Goal: Transaction & Acquisition: Purchase product/service

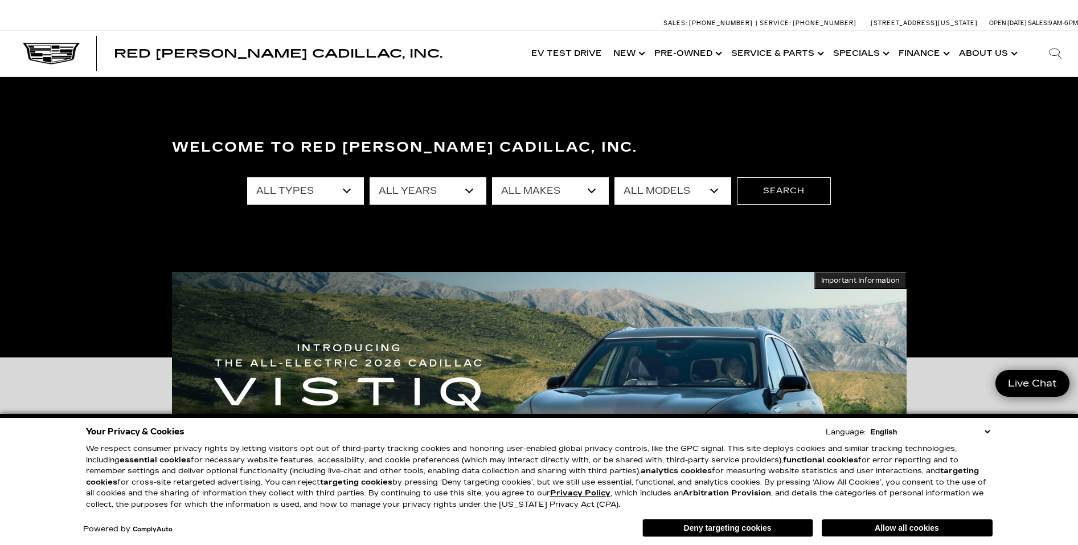
select select "Used"
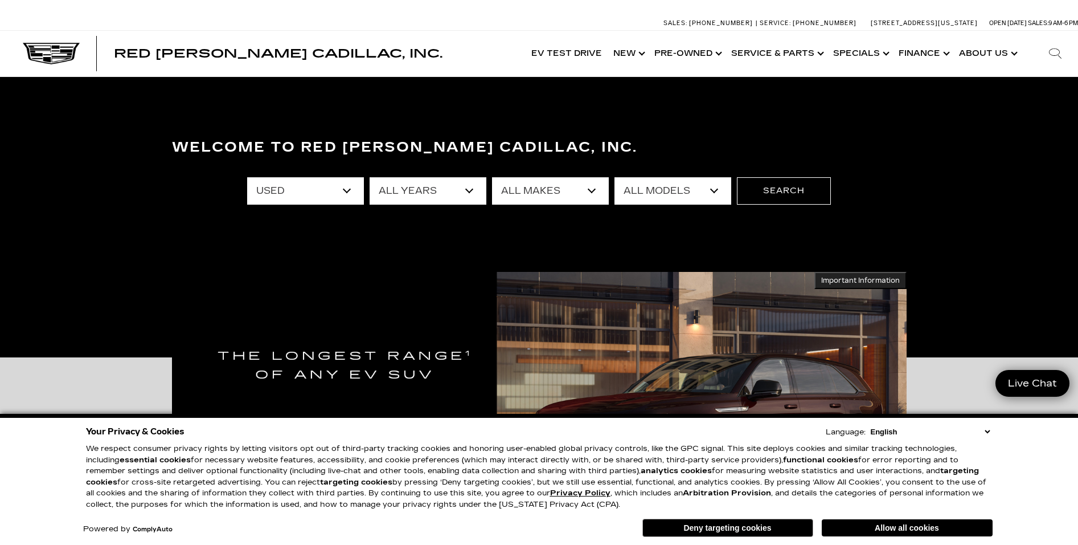
select select "Cadillac"
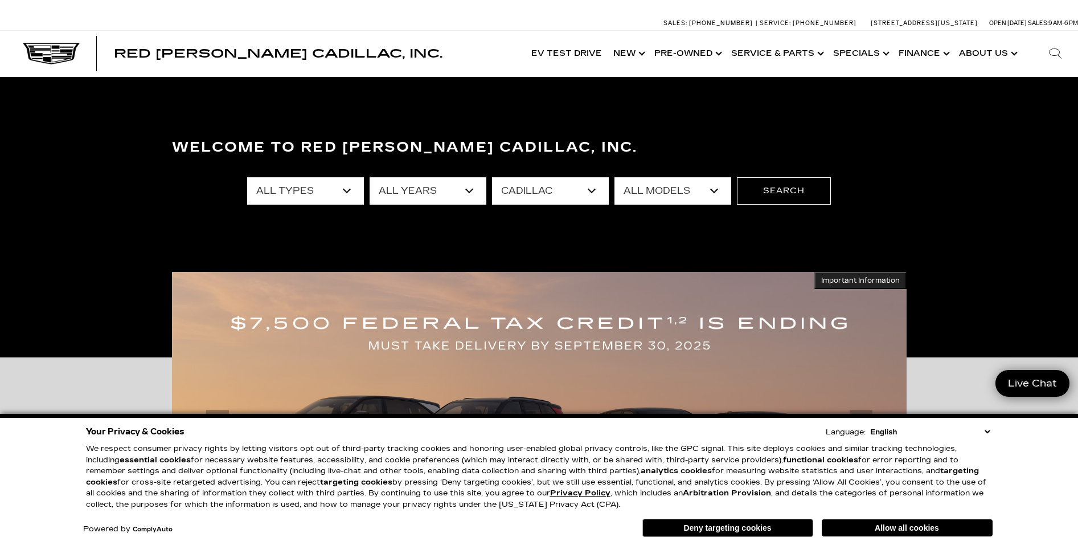
select select "XT4"
click at [785, 192] on button "Search" at bounding box center [784, 190] width 94 height 27
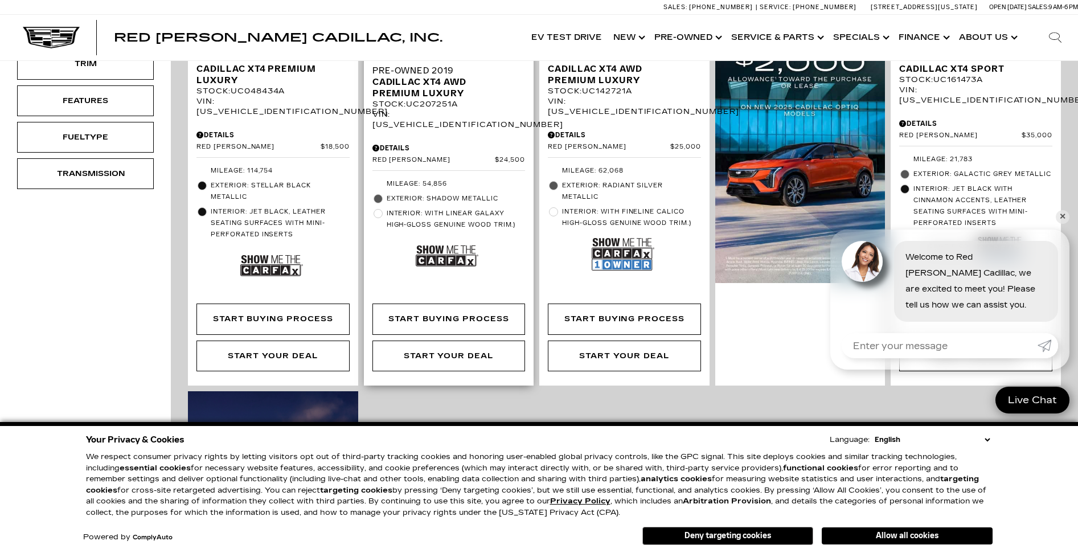
scroll to position [228, 0]
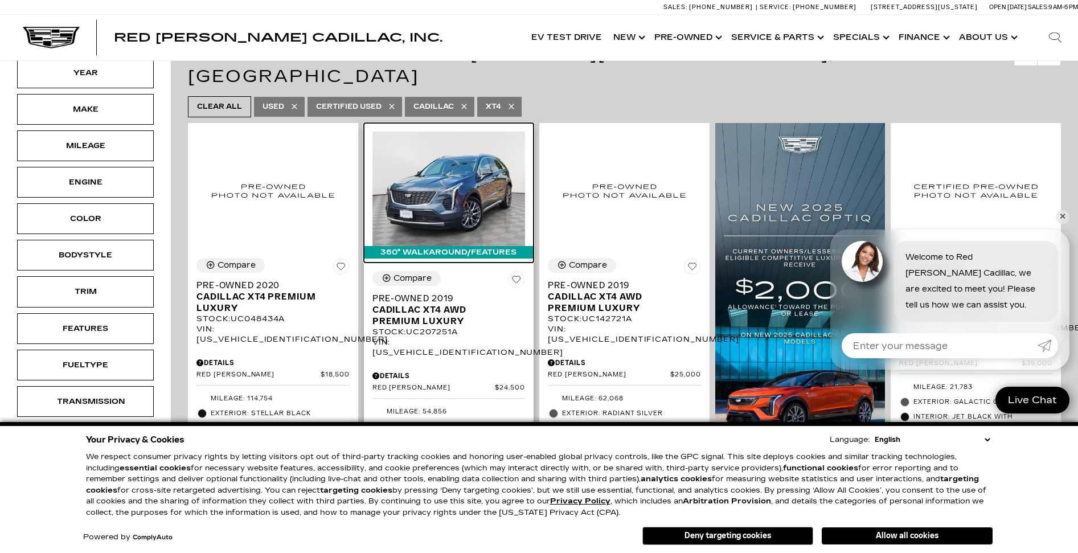
click at [469, 186] on img at bounding box center [449, 189] width 153 height 114
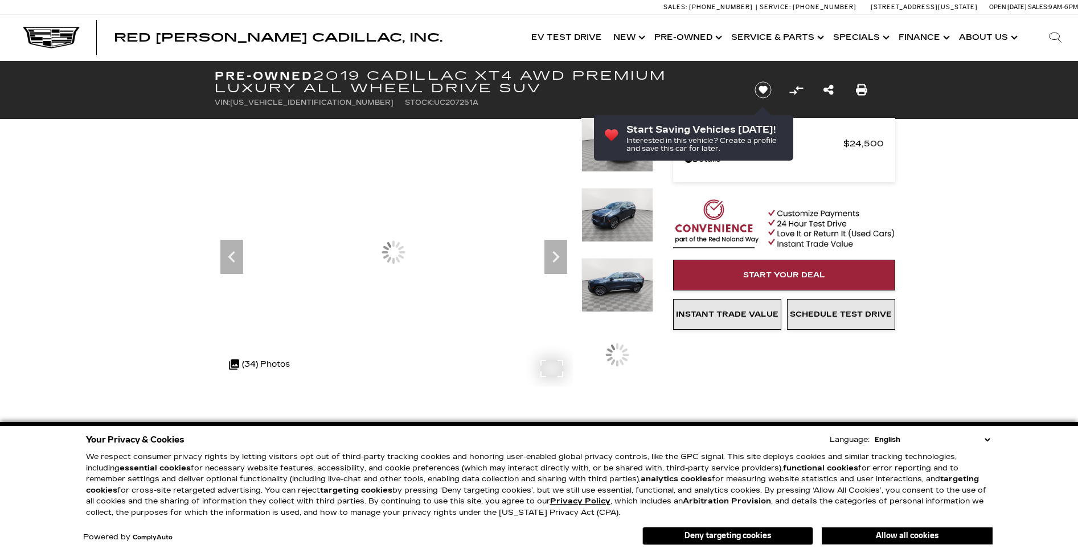
click at [440, 268] on div at bounding box center [394, 252] width 358 height 269
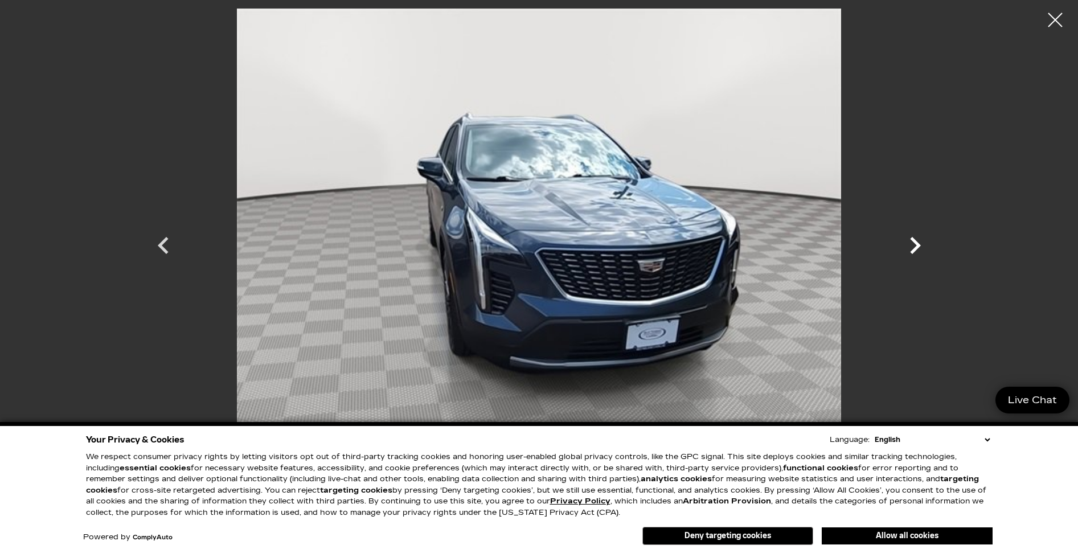
click at [917, 244] on icon "Next" at bounding box center [915, 245] width 11 height 17
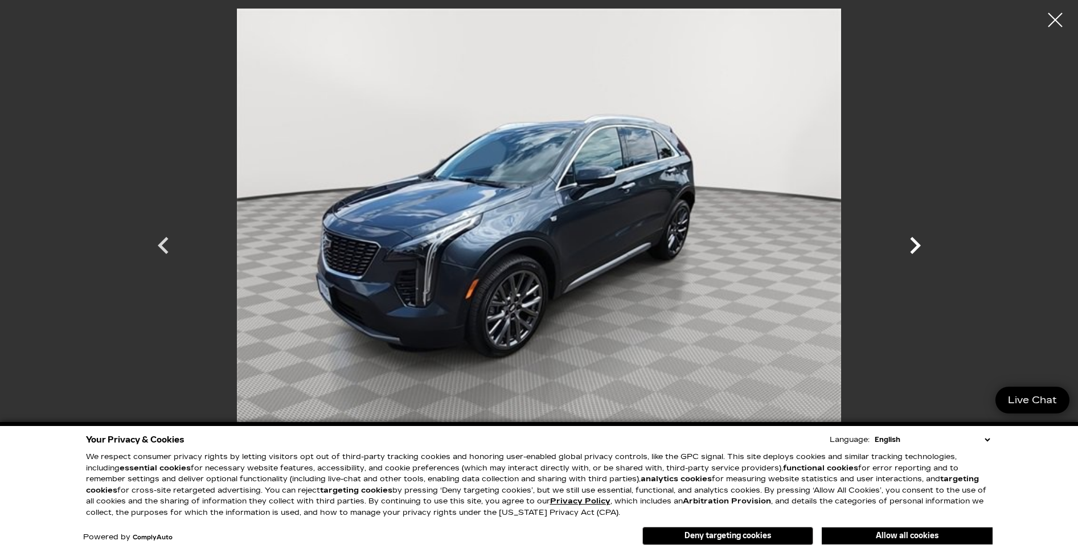
click at [917, 244] on icon "Next" at bounding box center [915, 245] width 11 height 17
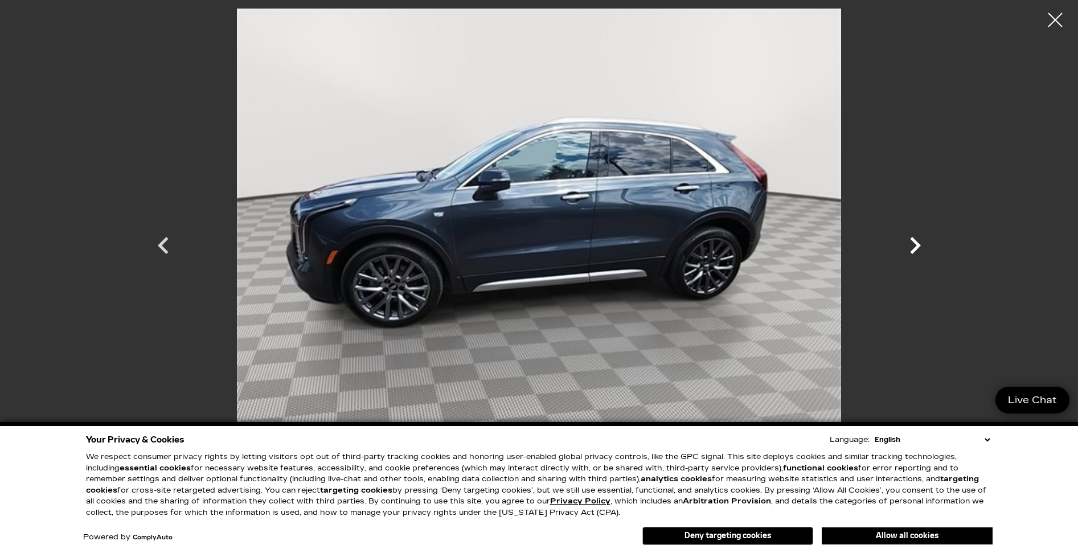
click at [917, 244] on icon "Next" at bounding box center [915, 245] width 11 height 17
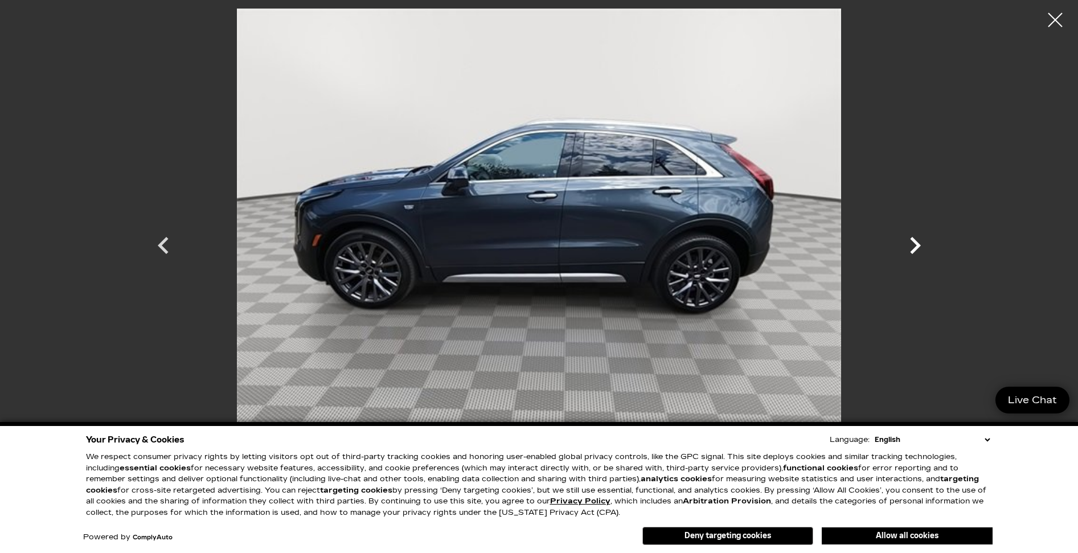
click at [917, 244] on icon "Next" at bounding box center [915, 245] width 11 height 17
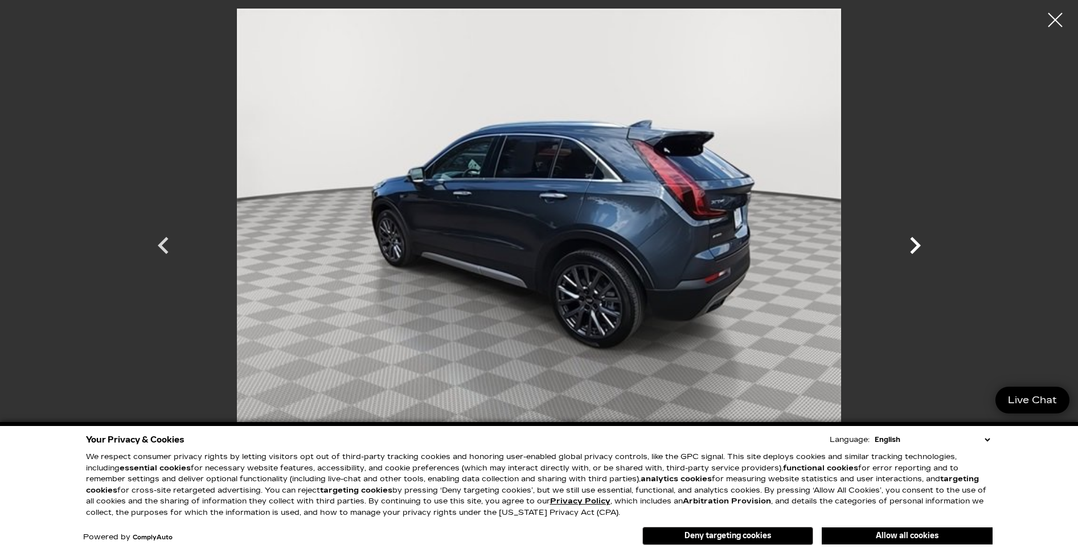
click at [917, 244] on icon "Next" at bounding box center [915, 245] width 11 height 17
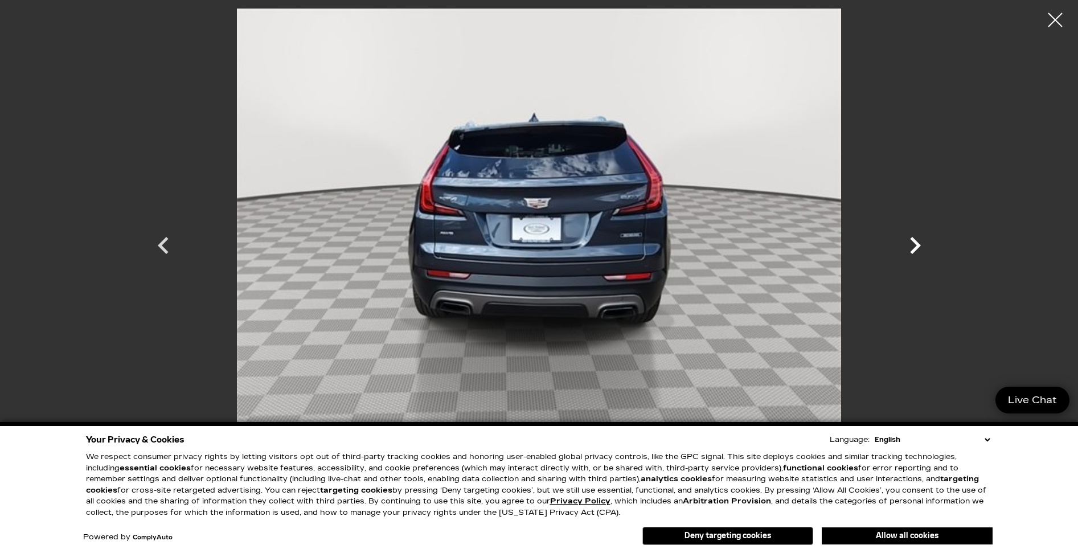
click at [917, 244] on icon "Next" at bounding box center [915, 245] width 11 height 17
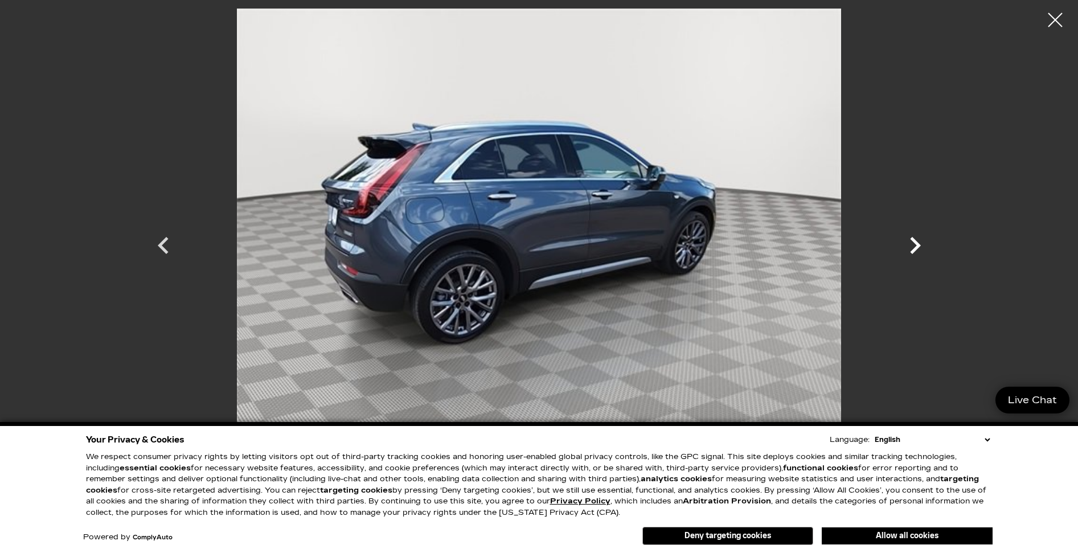
click at [917, 244] on icon "Next" at bounding box center [915, 245] width 11 height 17
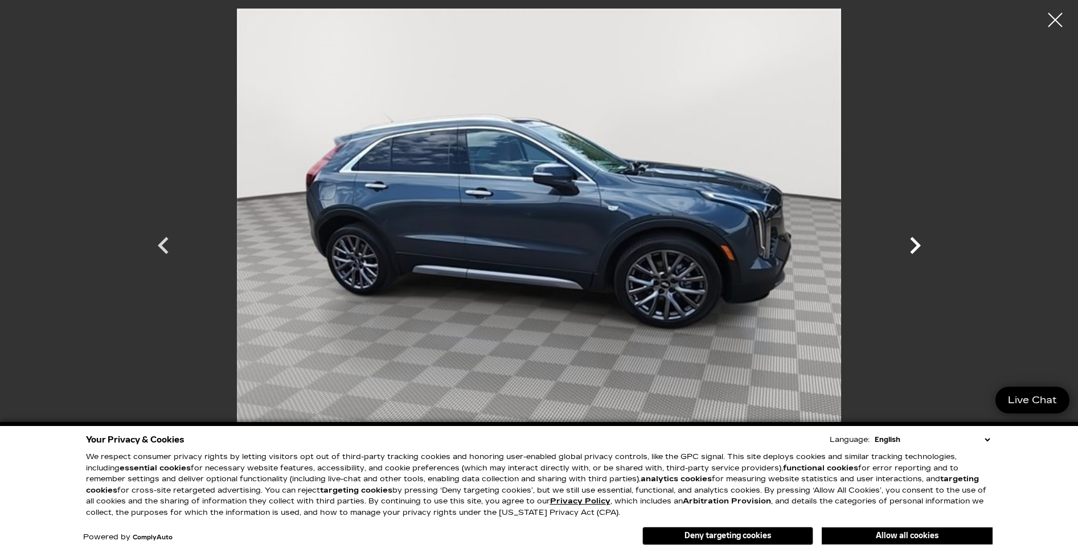
click at [917, 244] on icon "Next" at bounding box center [915, 245] width 11 height 17
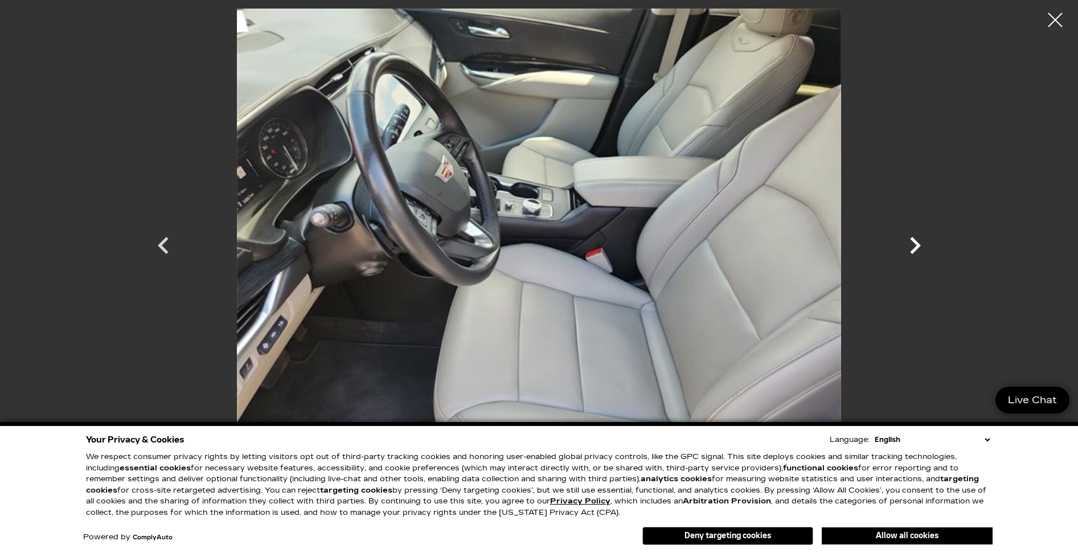
click at [917, 244] on icon "Next" at bounding box center [915, 245] width 11 height 17
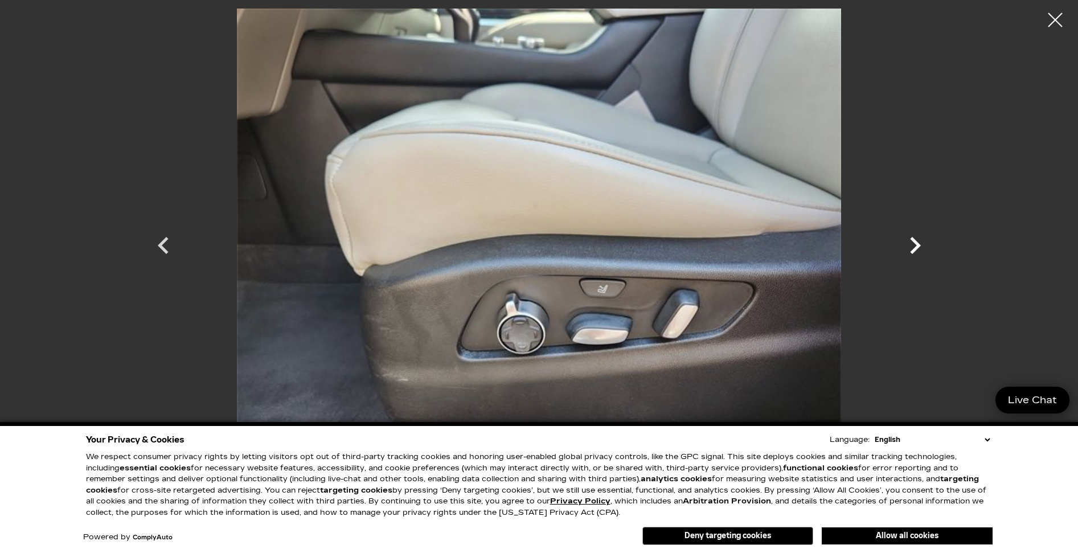
click at [917, 244] on icon "Next" at bounding box center [915, 245] width 11 height 17
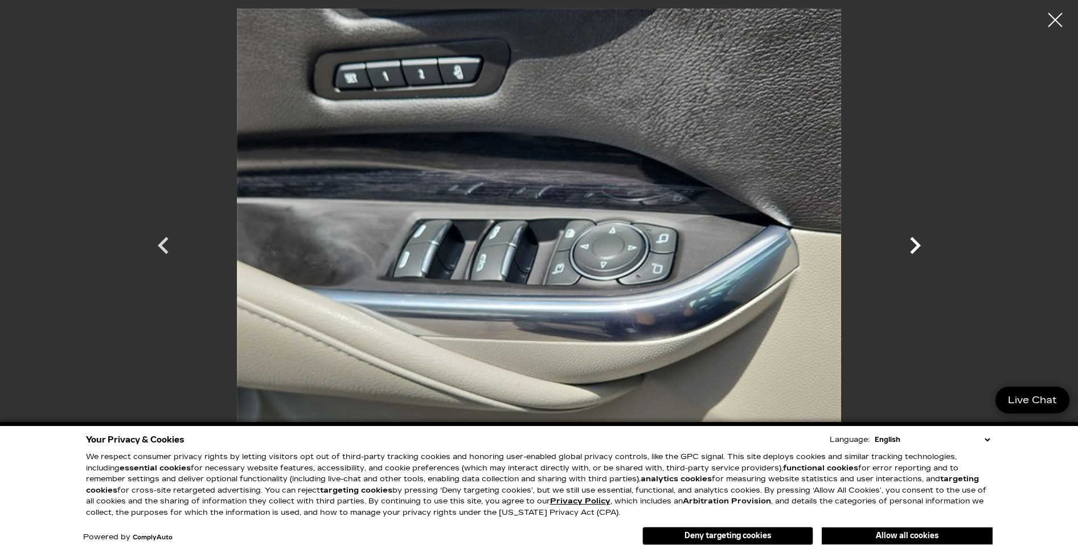
click at [917, 244] on icon "Next" at bounding box center [915, 245] width 11 height 17
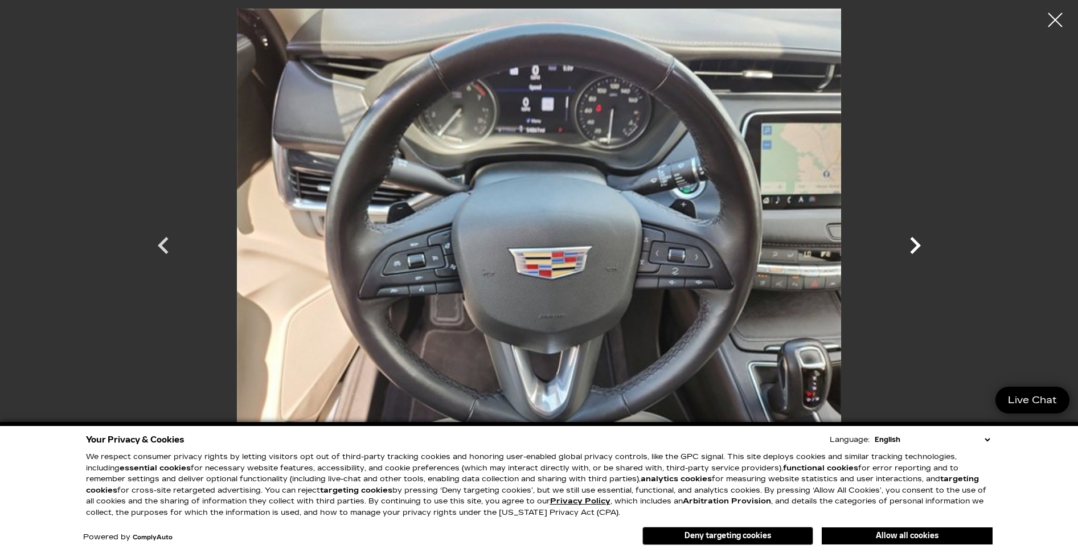
click at [917, 244] on icon "Next" at bounding box center [915, 245] width 11 height 17
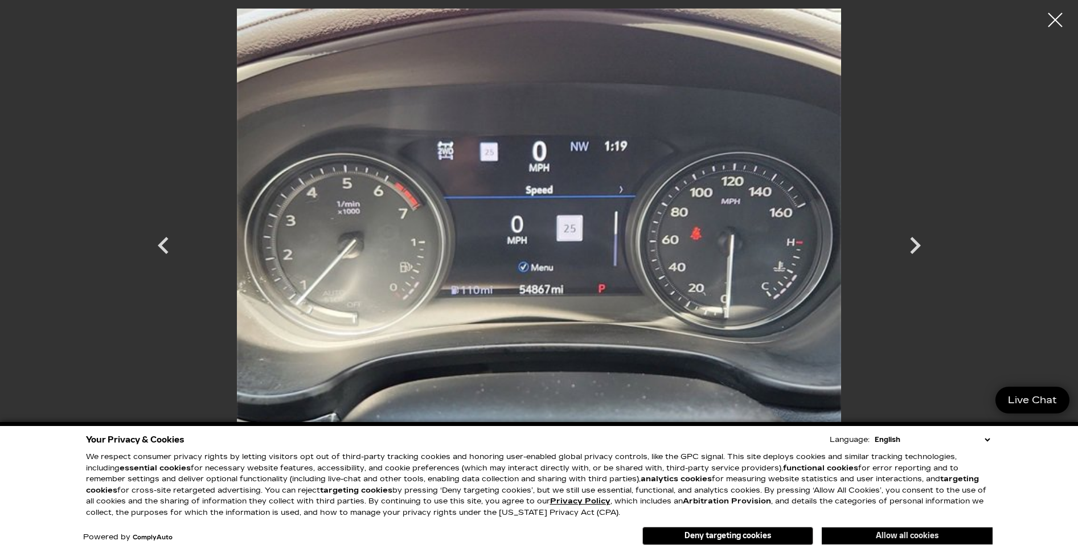
click at [884, 533] on button "Allow all cookies" at bounding box center [907, 535] width 171 height 17
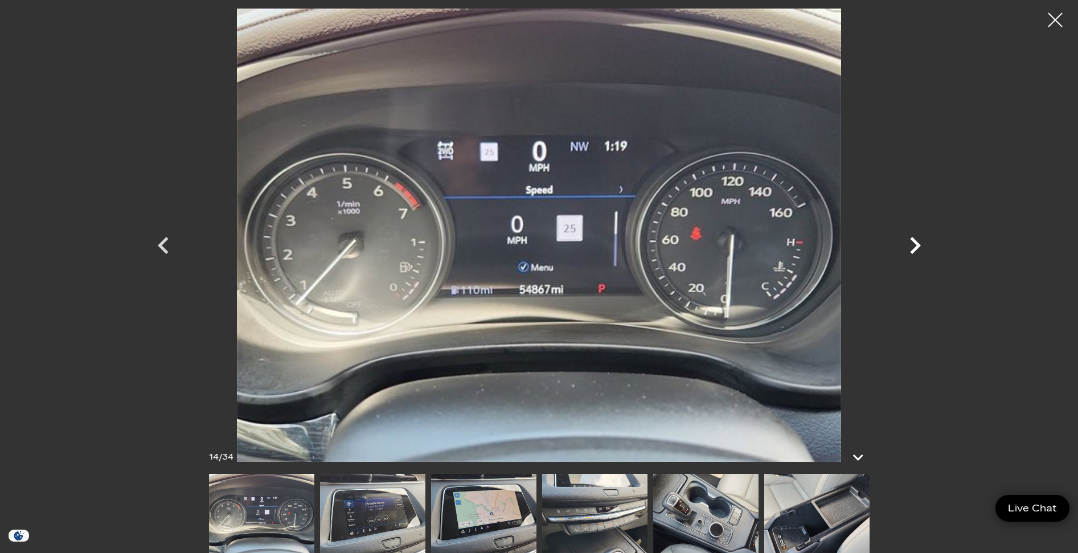
click at [909, 248] on icon "Next" at bounding box center [915, 245] width 34 height 34
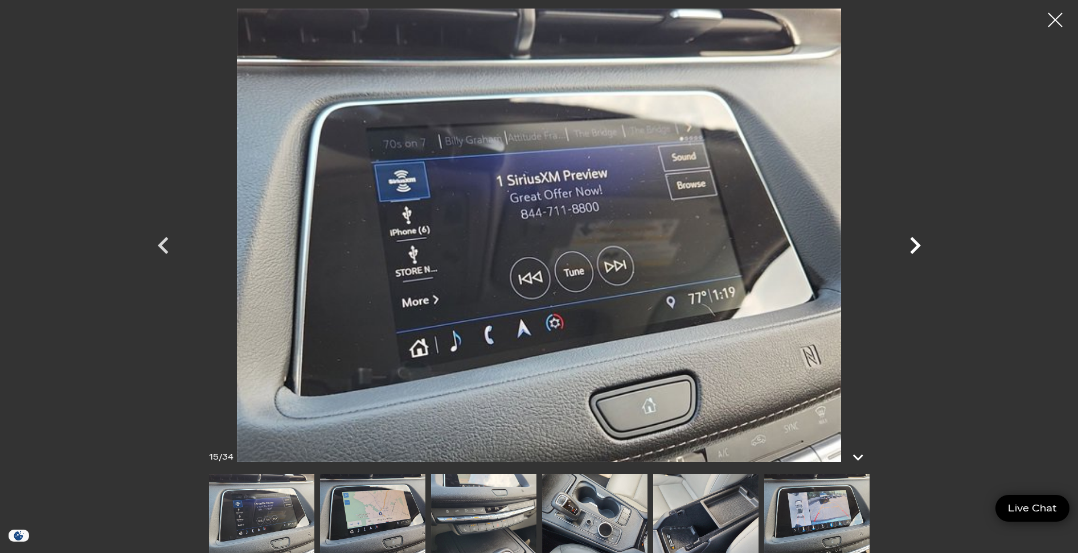
click at [916, 242] on icon "Next" at bounding box center [915, 245] width 11 height 17
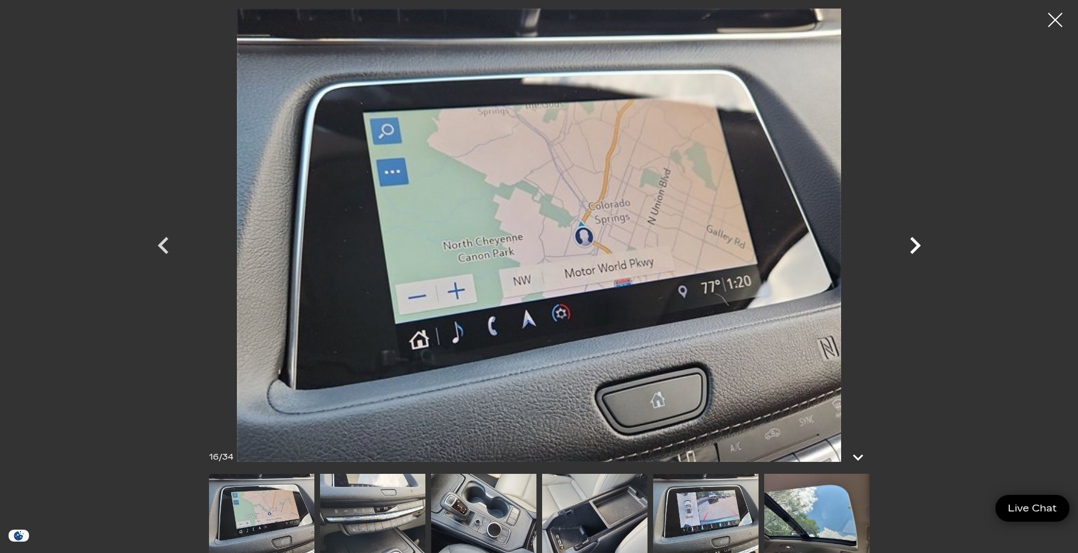
click at [915, 243] on icon "Next" at bounding box center [915, 245] width 11 height 17
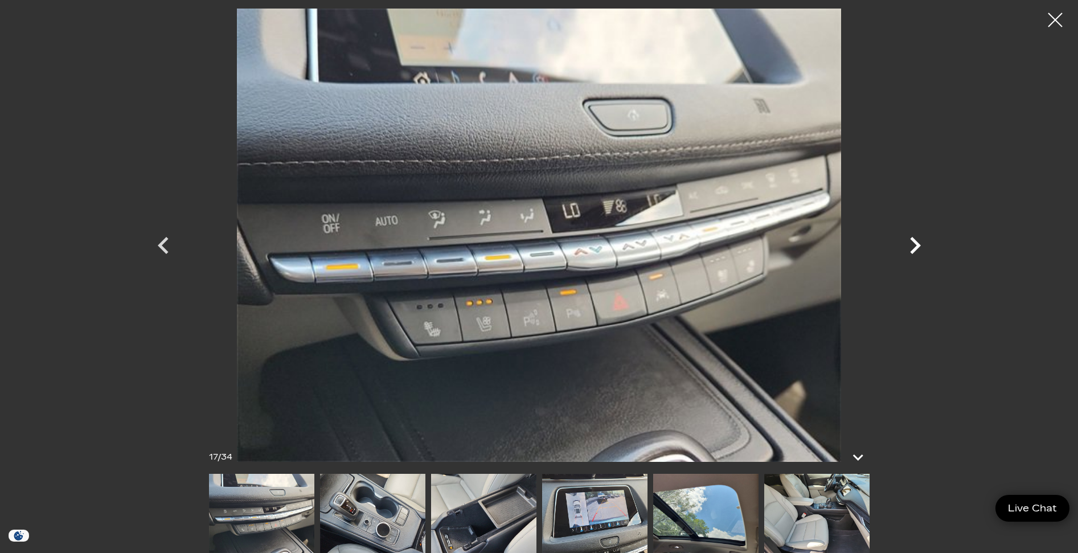
click at [915, 244] on icon "Next" at bounding box center [915, 245] width 11 height 17
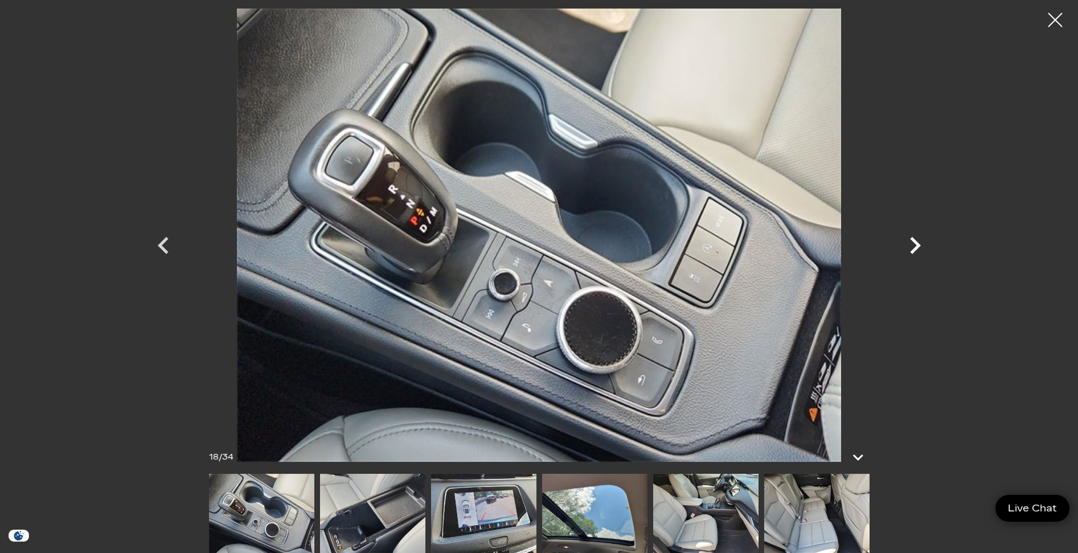
click at [915, 244] on icon "Next" at bounding box center [915, 245] width 11 height 17
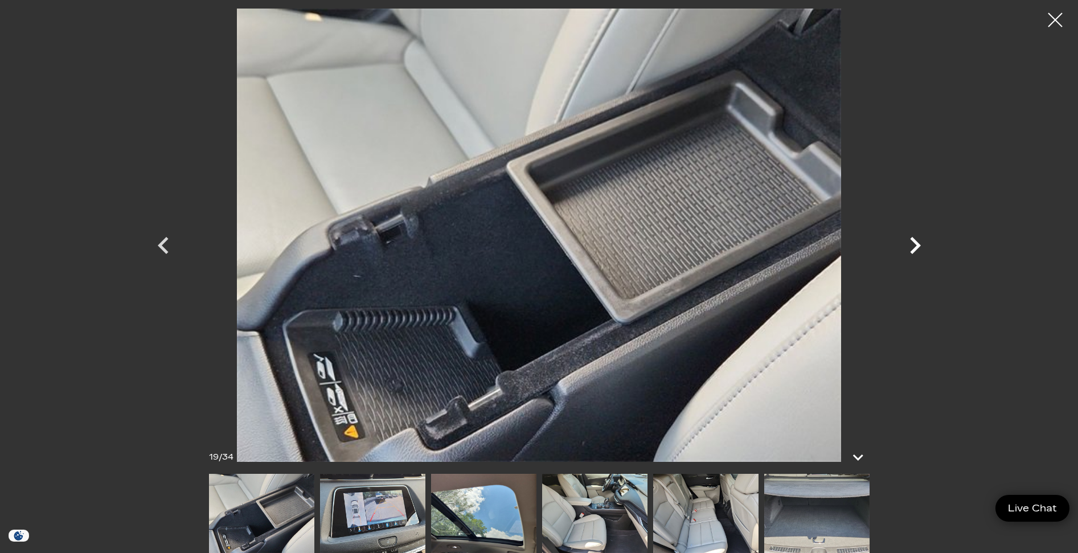
click at [915, 244] on icon "Next" at bounding box center [915, 245] width 11 height 17
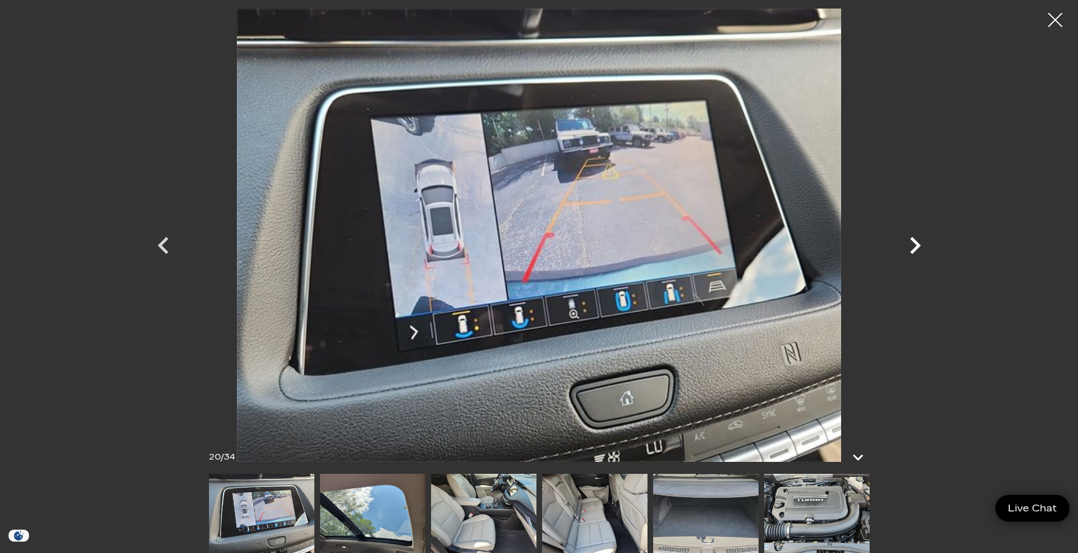
click at [922, 246] on icon "Next" at bounding box center [915, 245] width 34 height 34
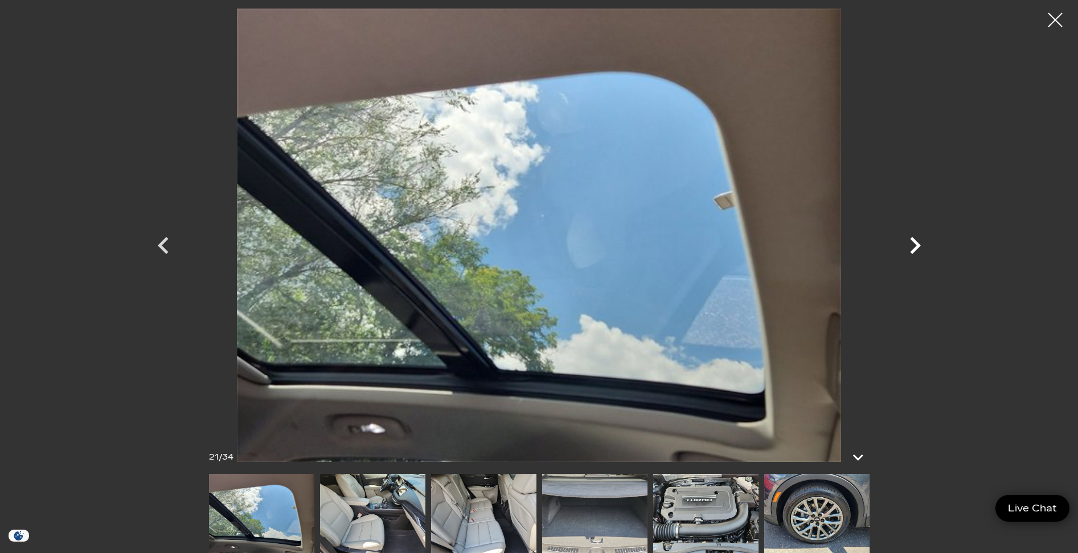
click at [922, 246] on icon "Next" at bounding box center [915, 245] width 34 height 34
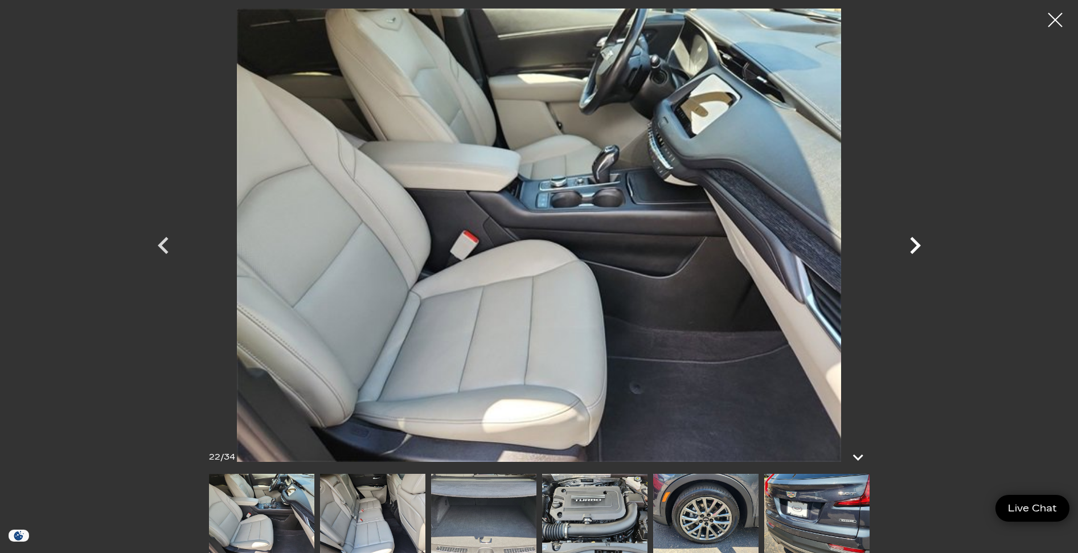
click at [915, 248] on icon "Next" at bounding box center [915, 245] width 11 height 17
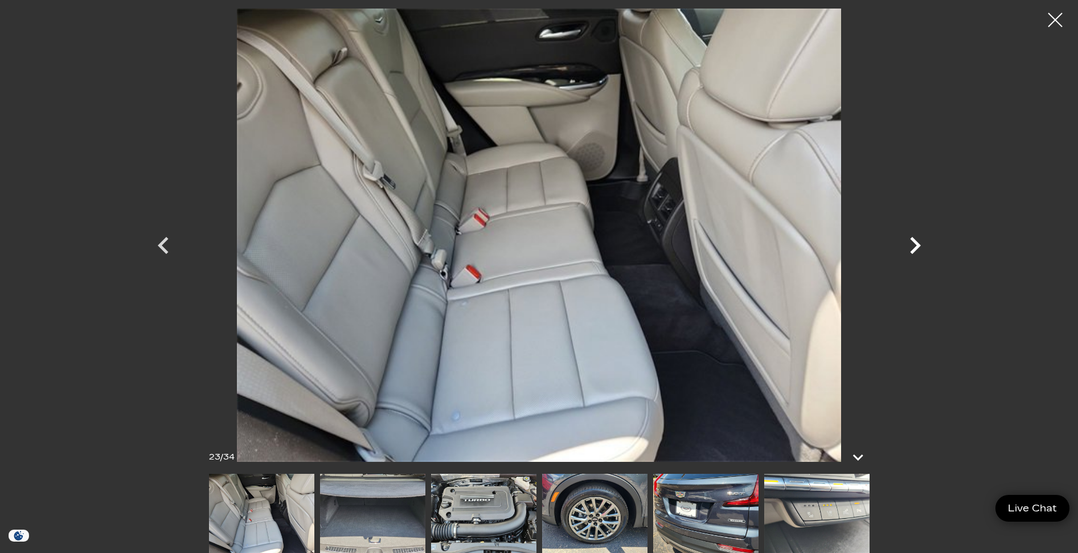
click at [915, 248] on icon "Next" at bounding box center [915, 245] width 11 height 17
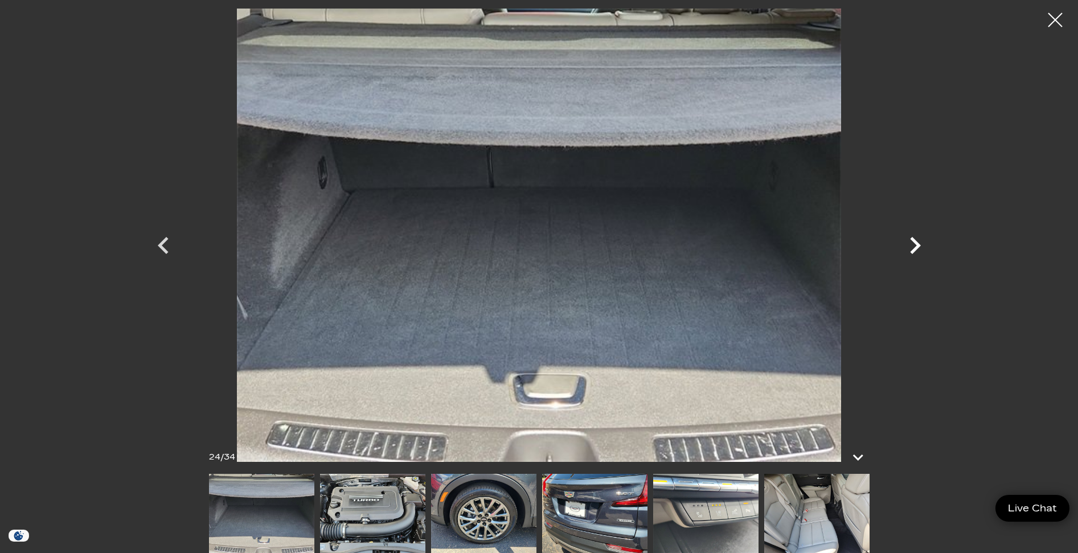
click at [915, 248] on icon "Next" at bounding box center [915, 245] width 11 height 17
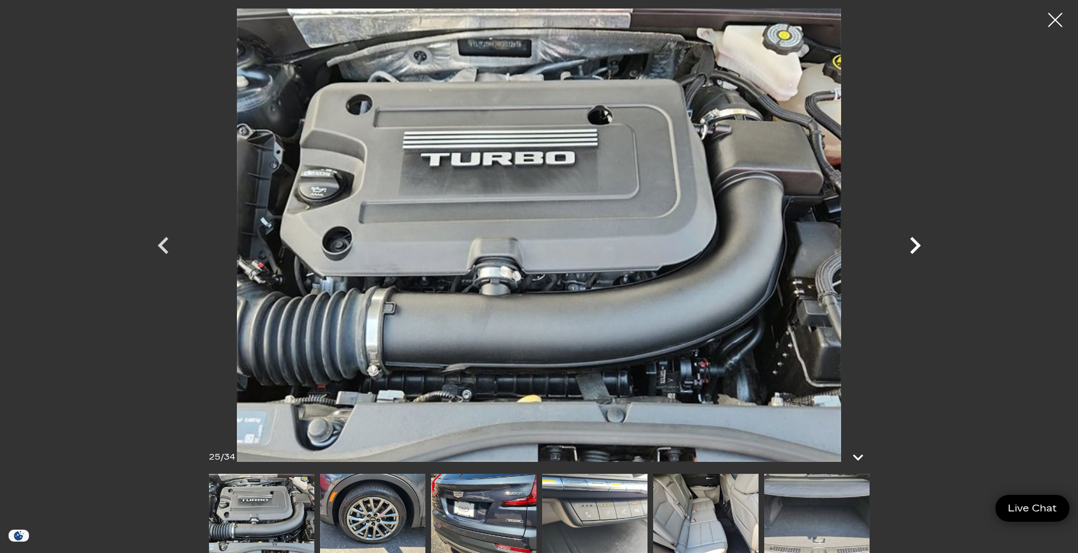
click at [915, 248] on icon "Next" at bounding box center [915, 245] width 11 height 17
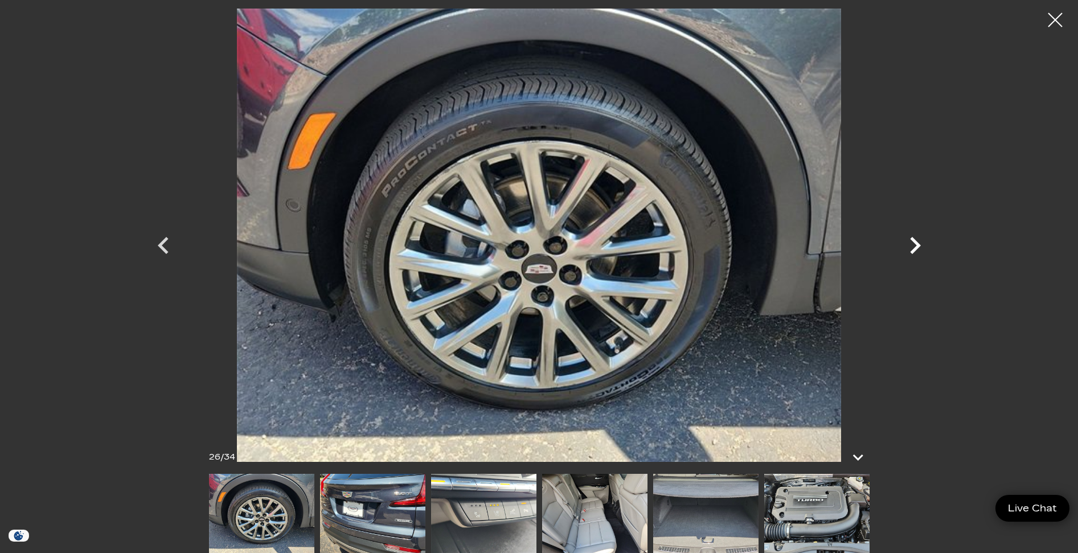
click at [915, 248] on icon "Next" at bounding box center [915, 245] width 11 height 17
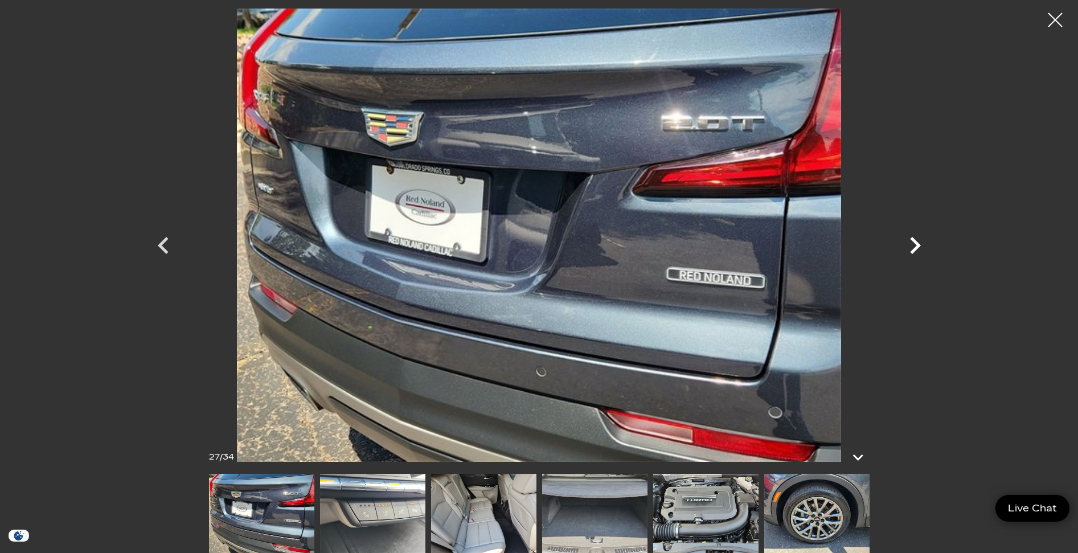
click at [915, 248] on icon "Next" at bounding box center [915, 245] width 11 height 17
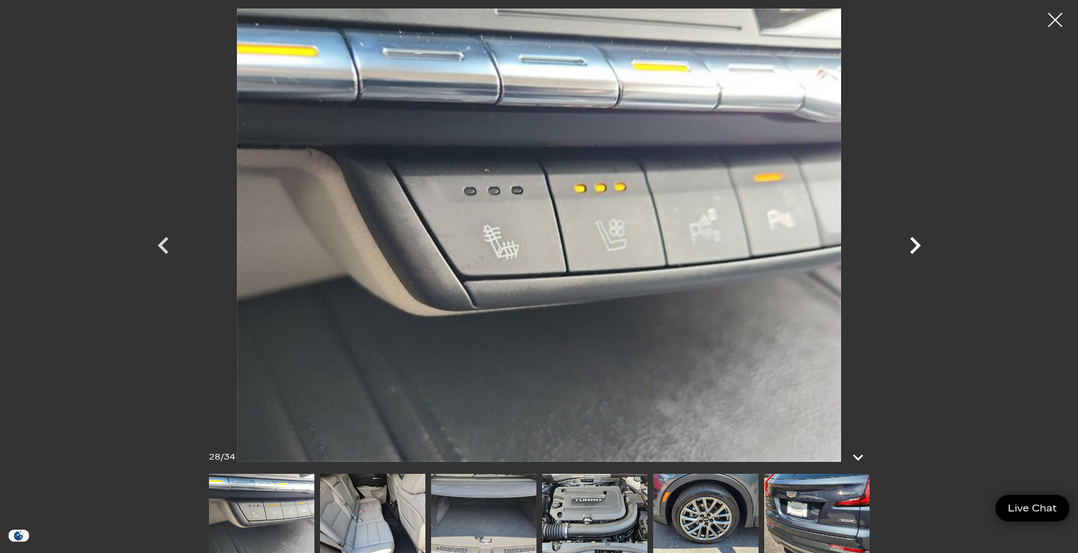
click at [915, 248] on icon "Next" at bounding box center [915, 245] width 11 height 17
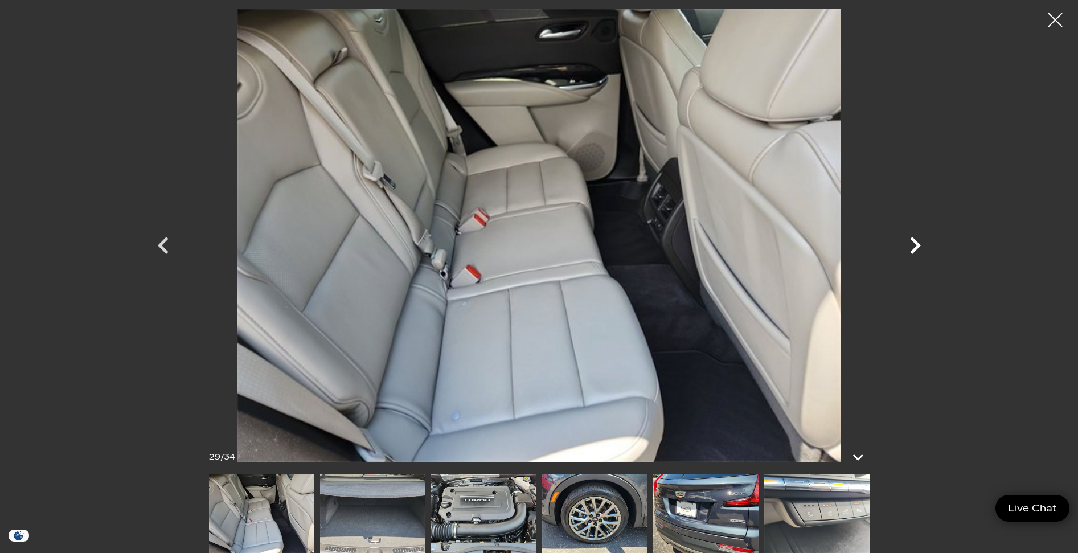
click at [915, 248] on icon "Next" at bounding box center [915, 245] width 11 height 17
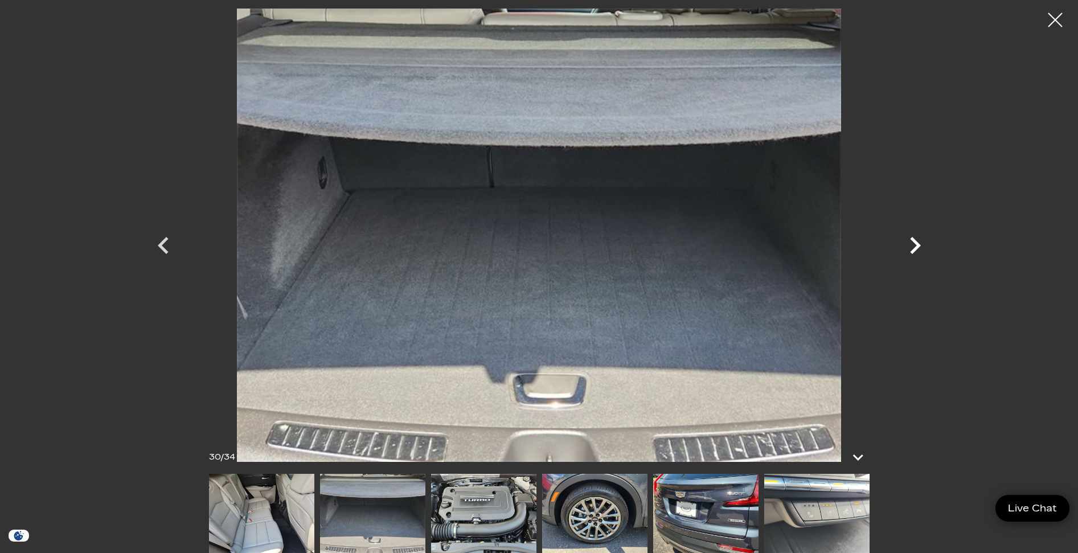
click at [915, 248] on icon "Next" at bounding box center [915, 245] width 11 height 17
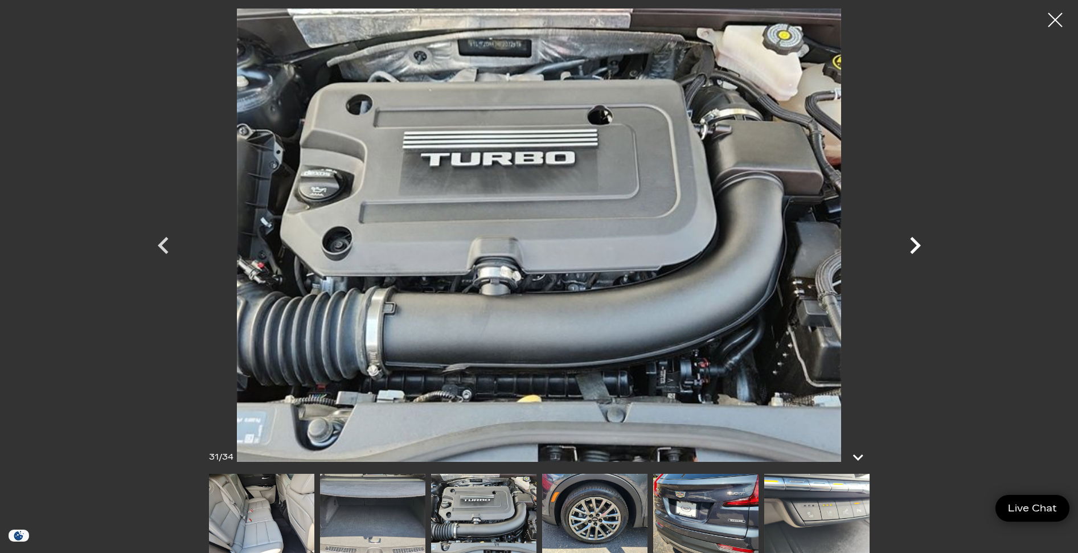
click at [915, 248] on icon "Next" at bounding box center [915, 245] width 11 height 17
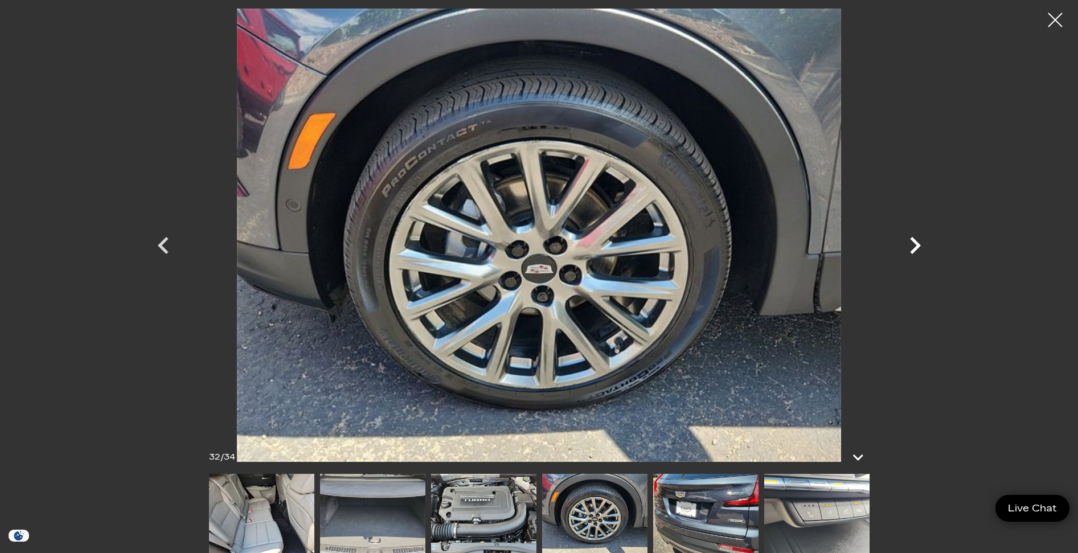
click at [915, 248] on icon "Next" at bounding box center [915, 245] width 11 height 17
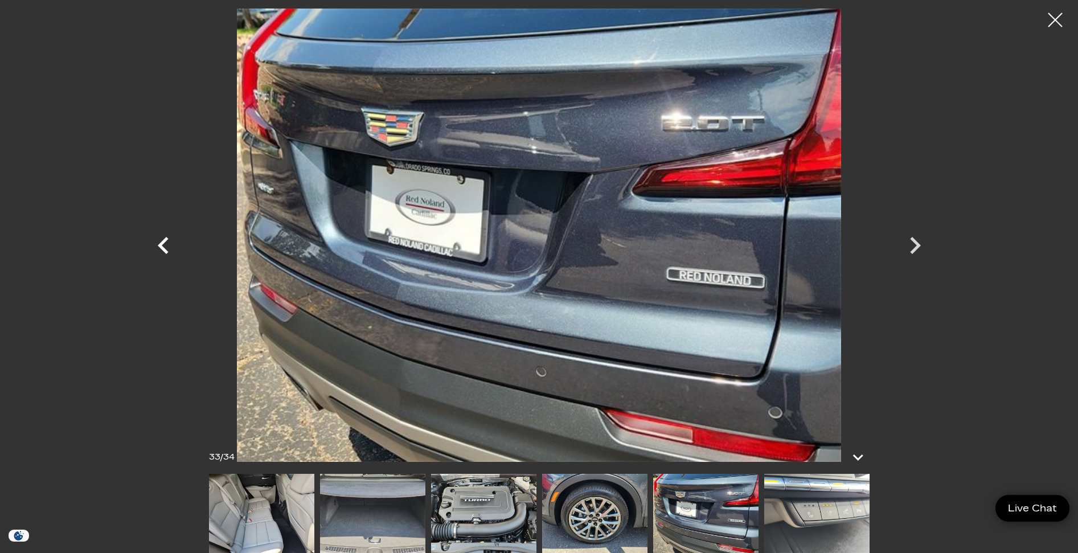
click at [168, 246] on icon "Previous" at bounding box center [163, 245] width 34 height 34
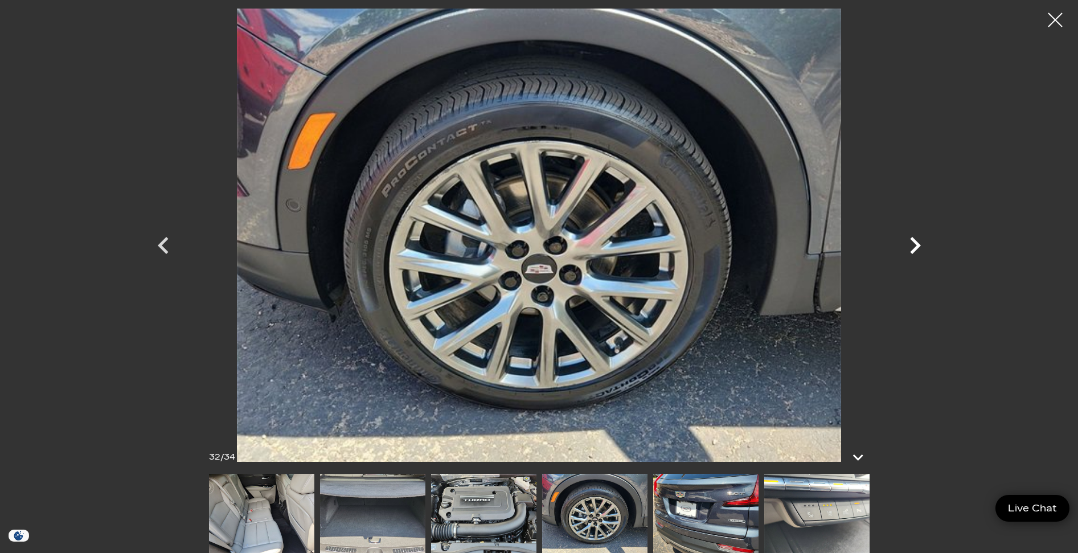
click at [911, 244] on icon "Next" at bounding box center [915, 245] width 34 height 34
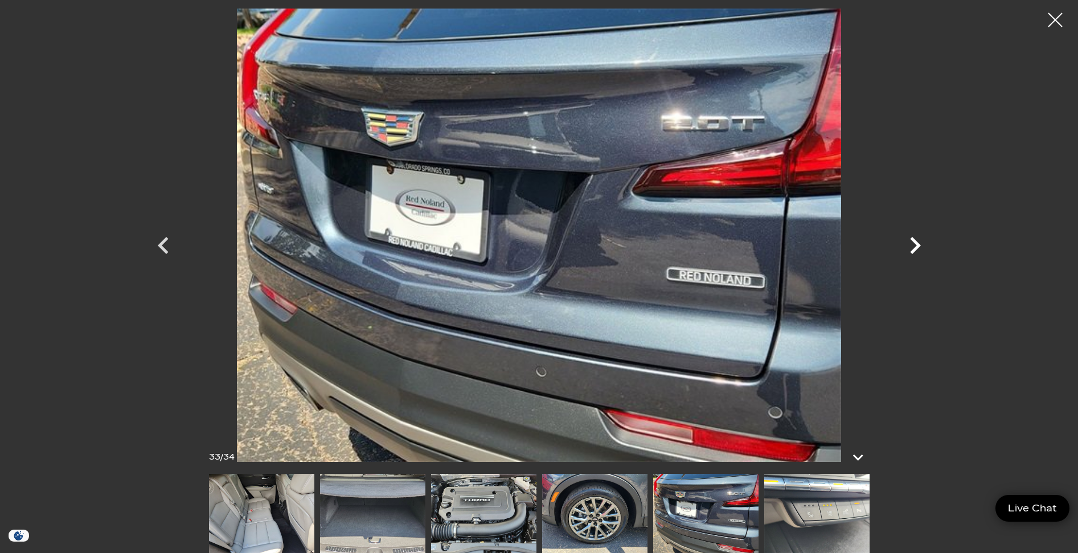
click at [922, 243] on icon "Next" at bounding box center [915, 245] width 34 height 34
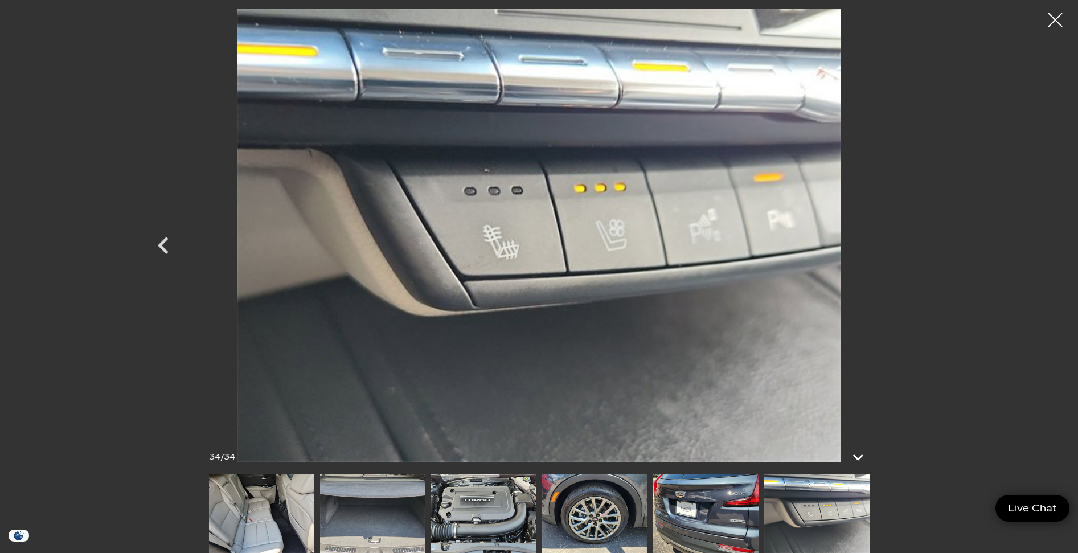
click at [922, 243] on div at bounding box center [539, 235] width 797 height 453
click at [164, 247] on icon "Previous" at bounding box center [163, 245] width 34 height 34
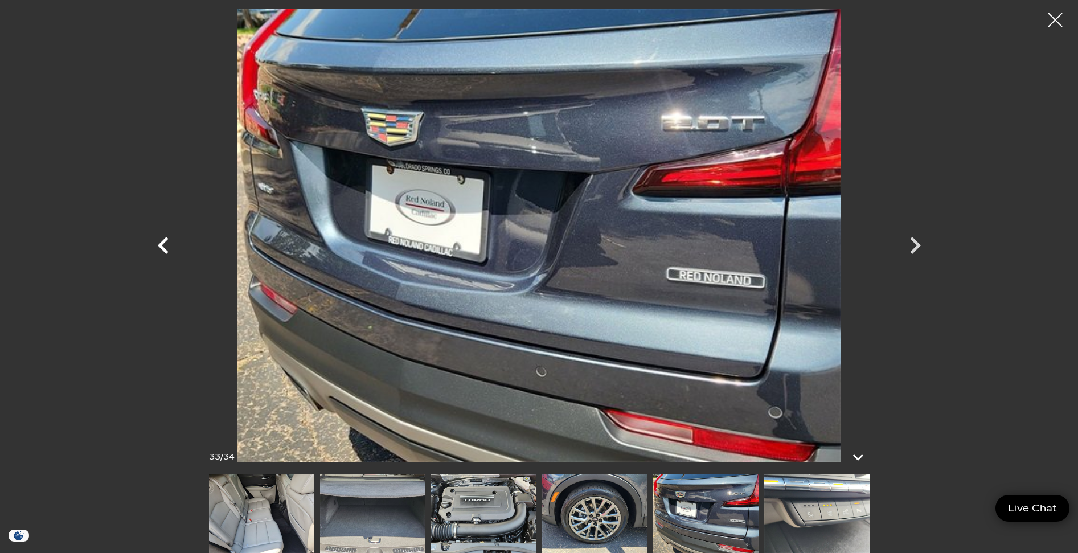
click at [164, 247] on icon "Previous" at bounding box center [163, 245] width 34 height 34
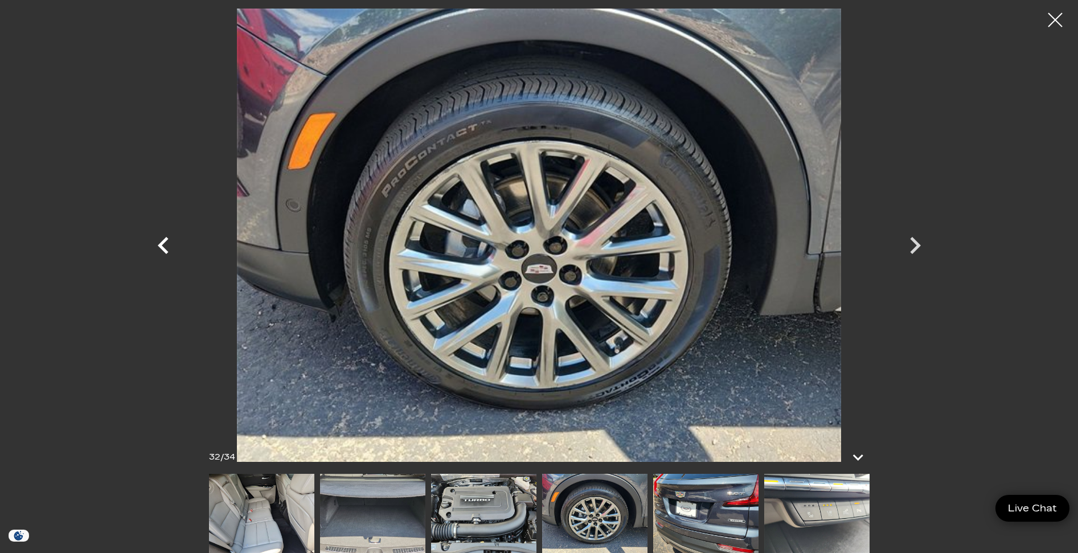
click at [164, 247] on icon "Previous" at bounding box center [163, 245] width 34 height 34
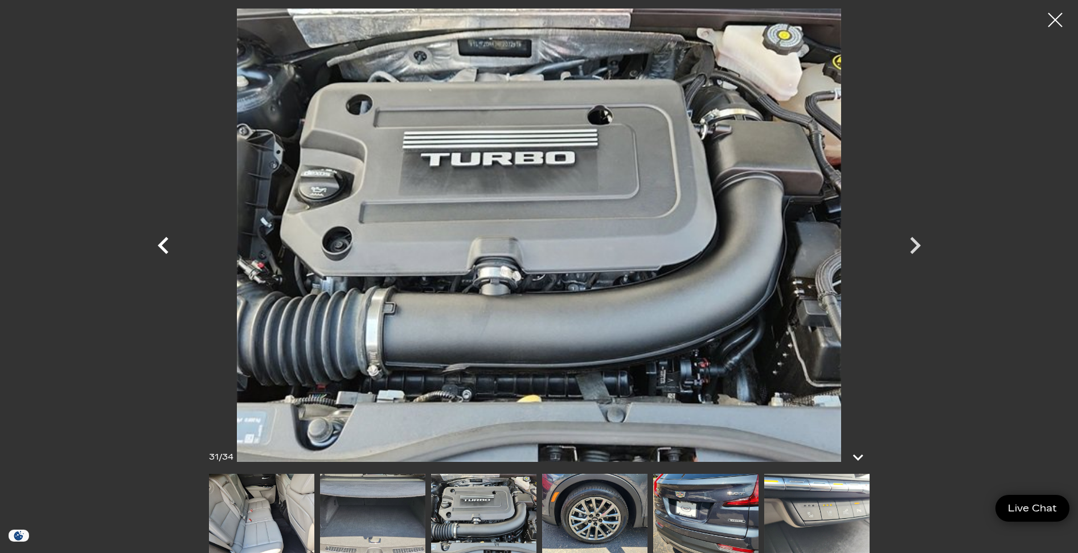
click at [164, 247] on icon "Previous" at bounding box center [163, 245] width 34 height 34
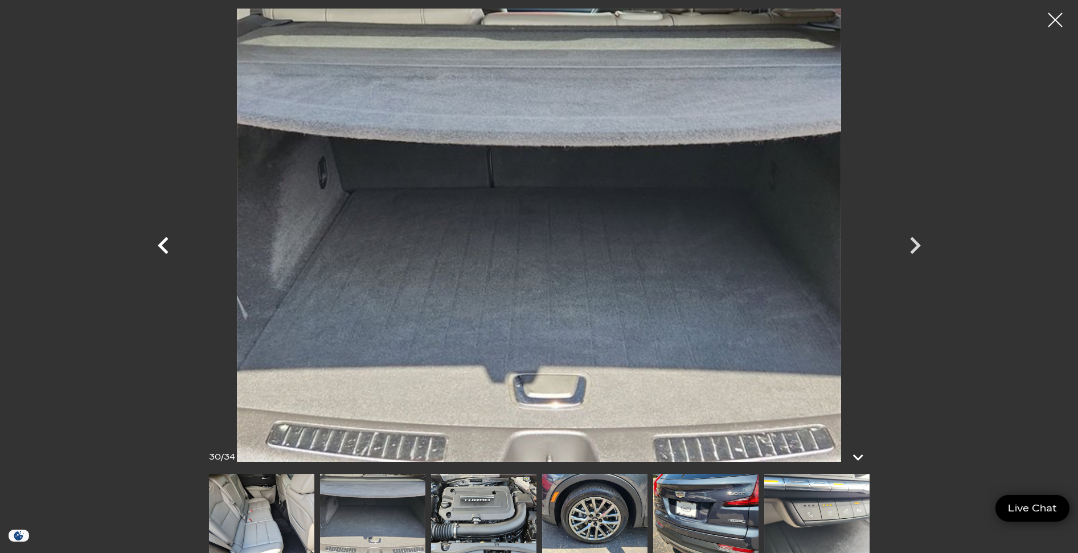
click at [164, 247] on icon "Previous" at bounding box center [163, 245] width 34 height 34
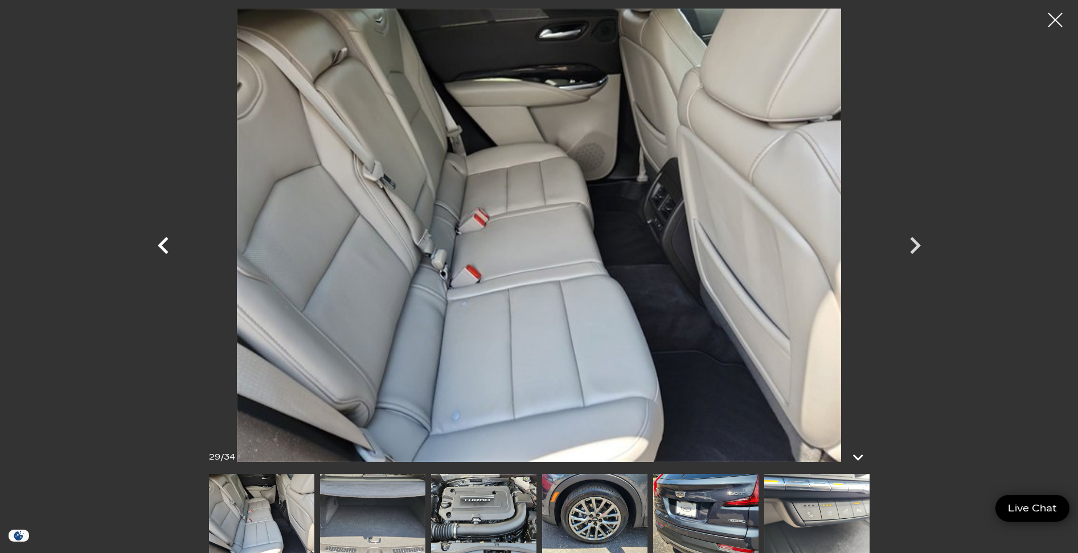
click at [164, 247] on icon "Previous" at bounding box center [163, 245] width 34 height 34
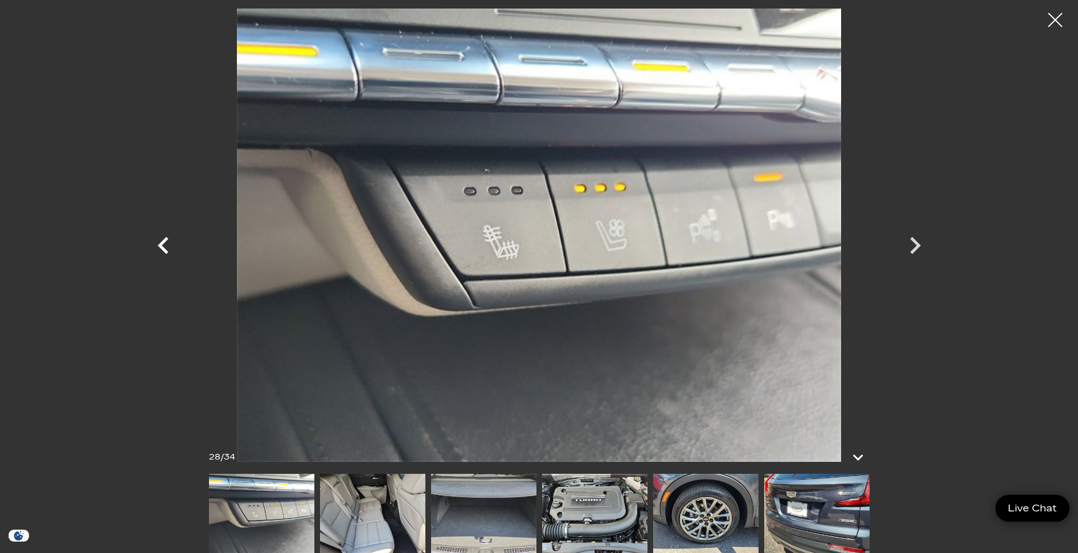
click at [164, 247] on icon "Previous" at bounding box center [163, 245] width 34 height 34
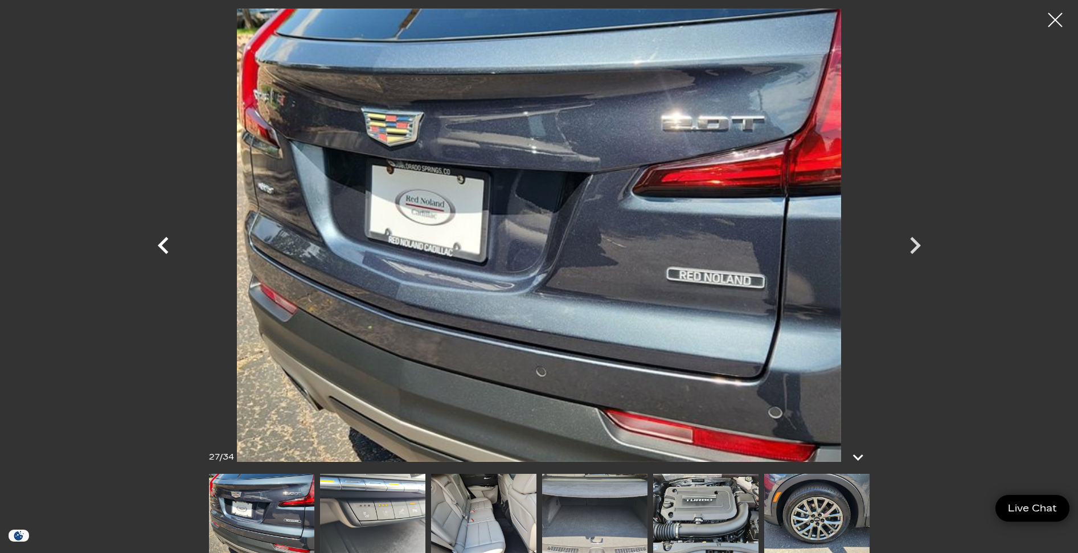
click at [164, 247] on icon "Previous" at bounding box center [163, 245] width 34 height 34
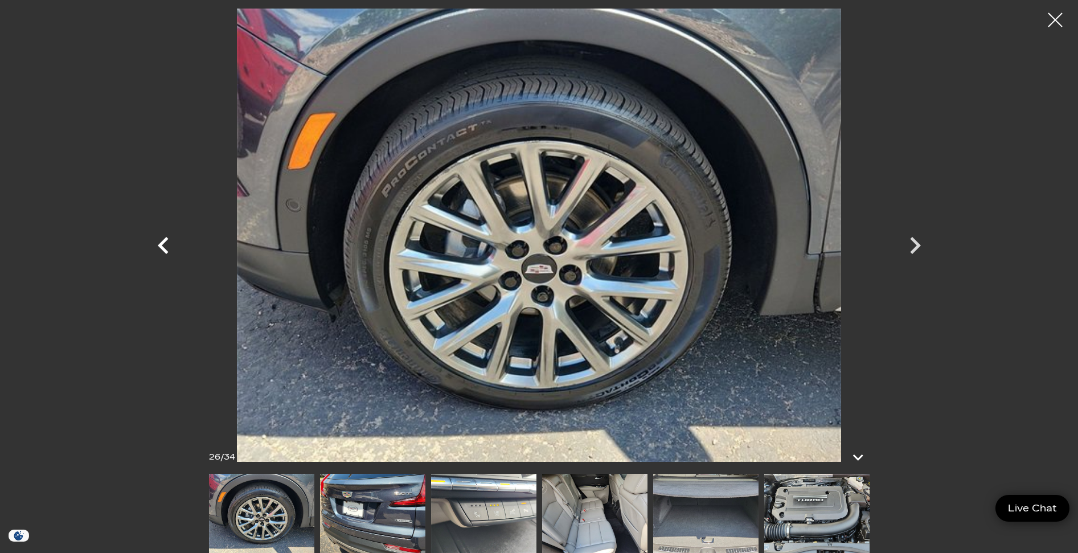
click at [164, 247] on icon "Previous" at bounding box center [163, 245] width 34 height 34
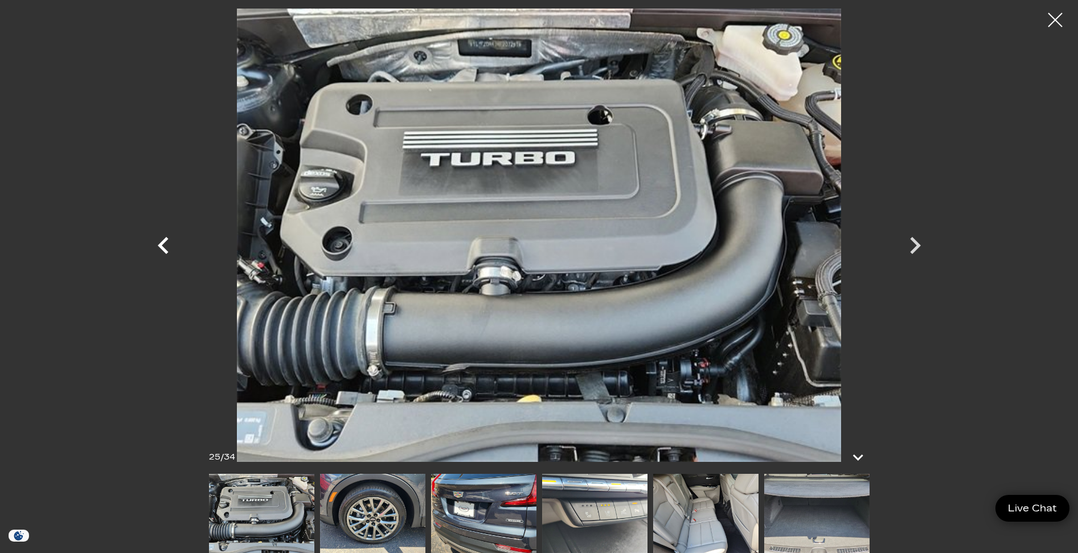
click at [164, 247] on icon "Previous" at bounding box center [163, 245] width 34 height 34
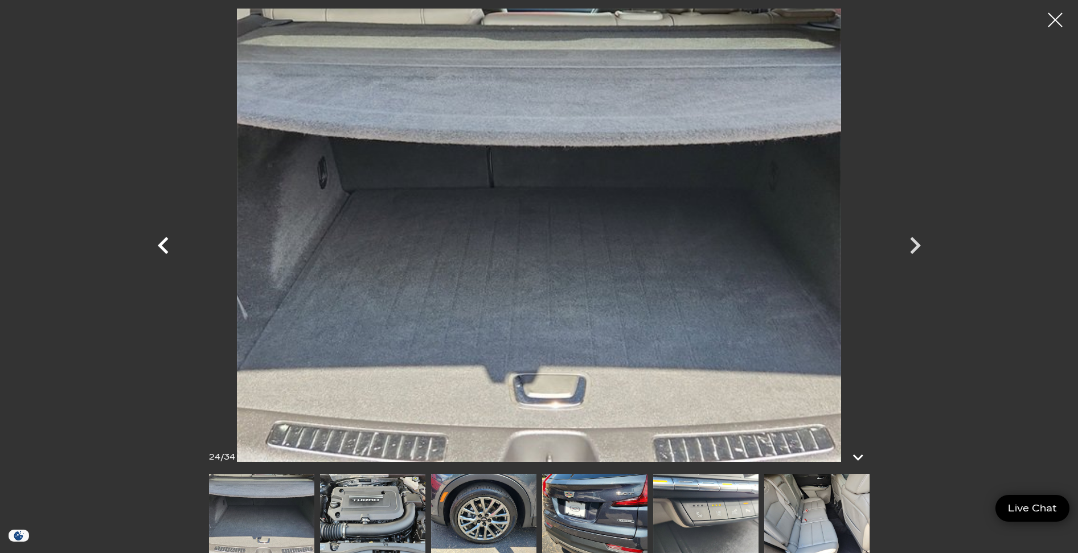
click at [164, 247] on icon "Previous" at bounding box center [163, 245] width 34 height 34
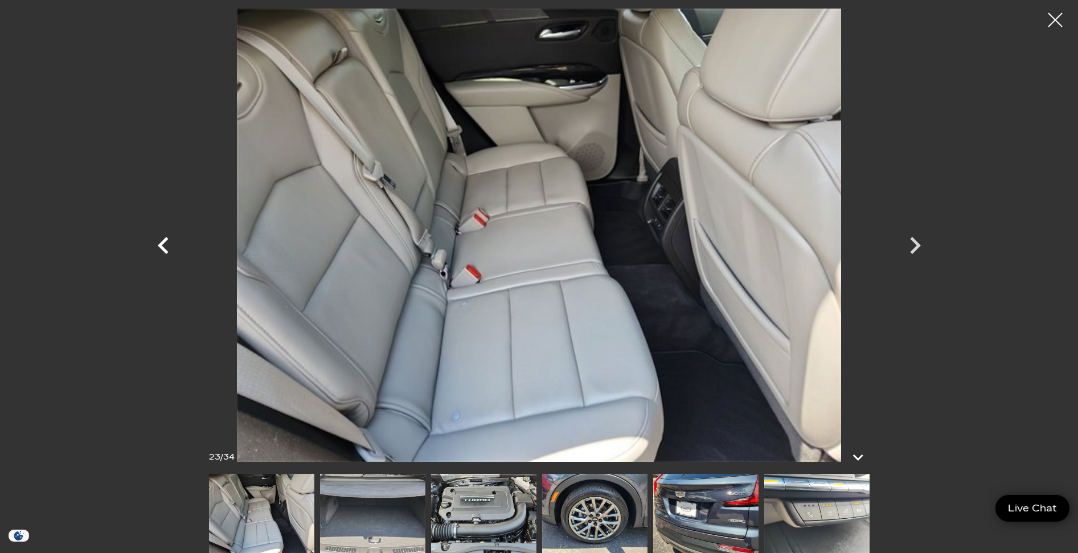
click at [164, 247] on icon "Previous" at bounding box center [163, 245] width 34 height 34
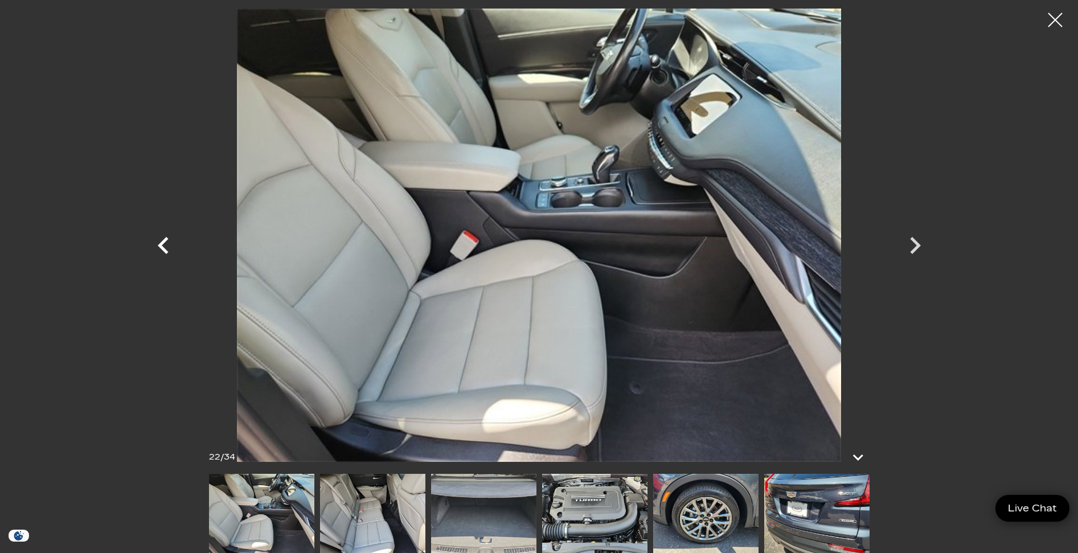
click at [164, 247] on icon "Previous" at bounding box center [163, 245] width 34 height 34
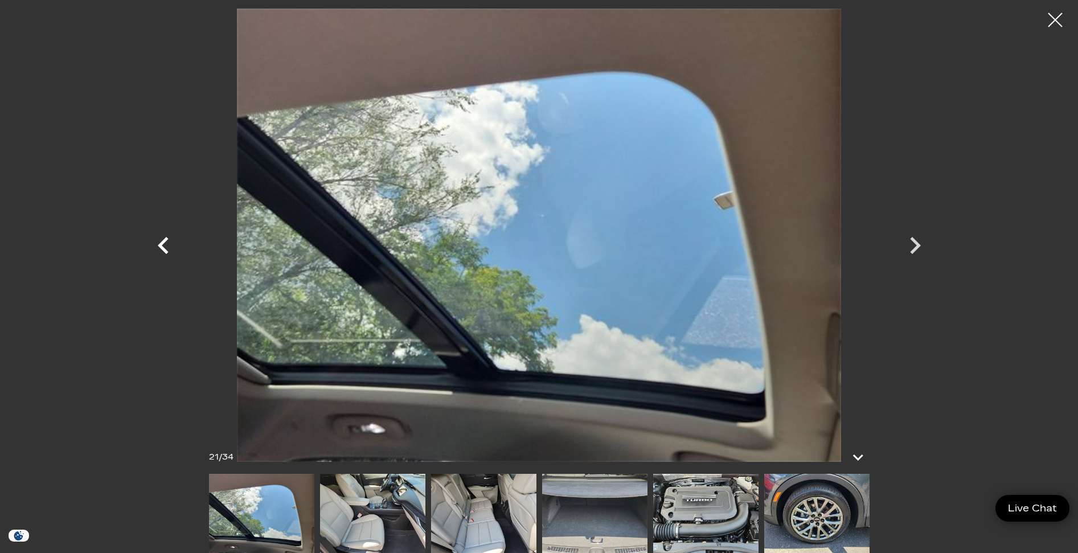
click at [164, 247] on icon "Previous" at bounding box center [163, 245] width 34 height 34
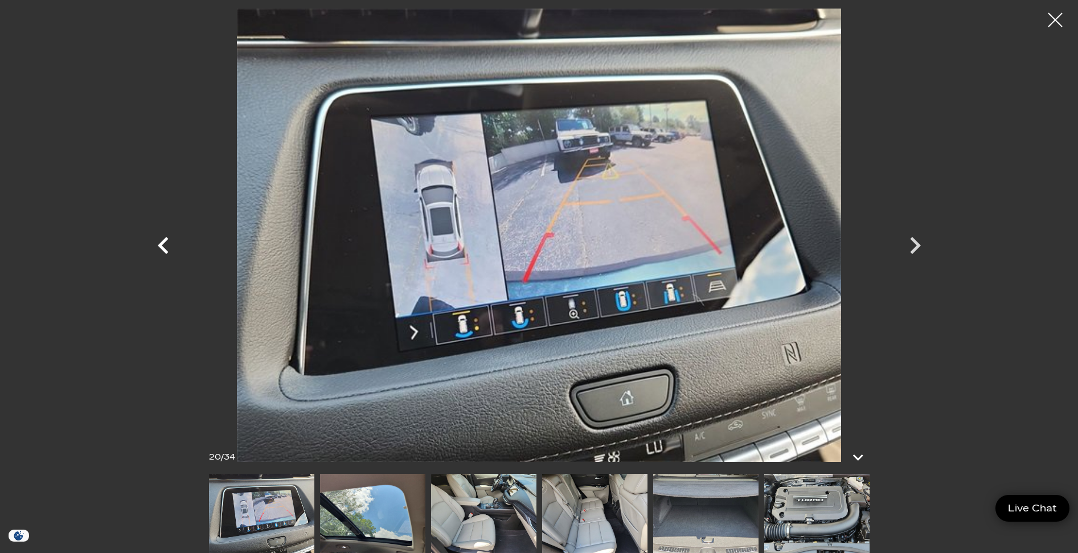
click at [164, 247] on icon "Previous" at bounding box center [163, 245] width 34 height 34
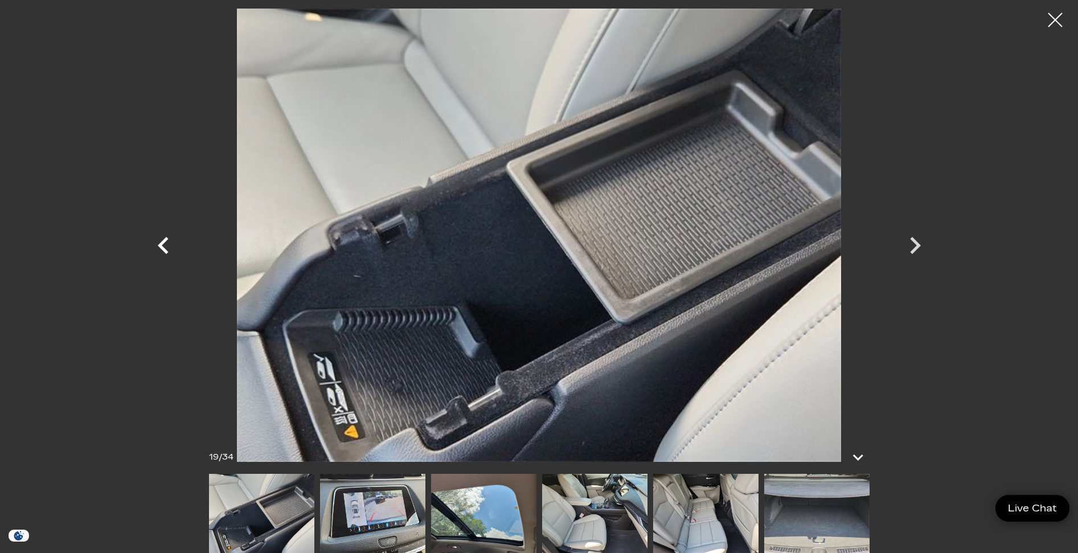
click at [164, 247] on icon "Previous" at bounding box center [163, 245] width 34 height 34
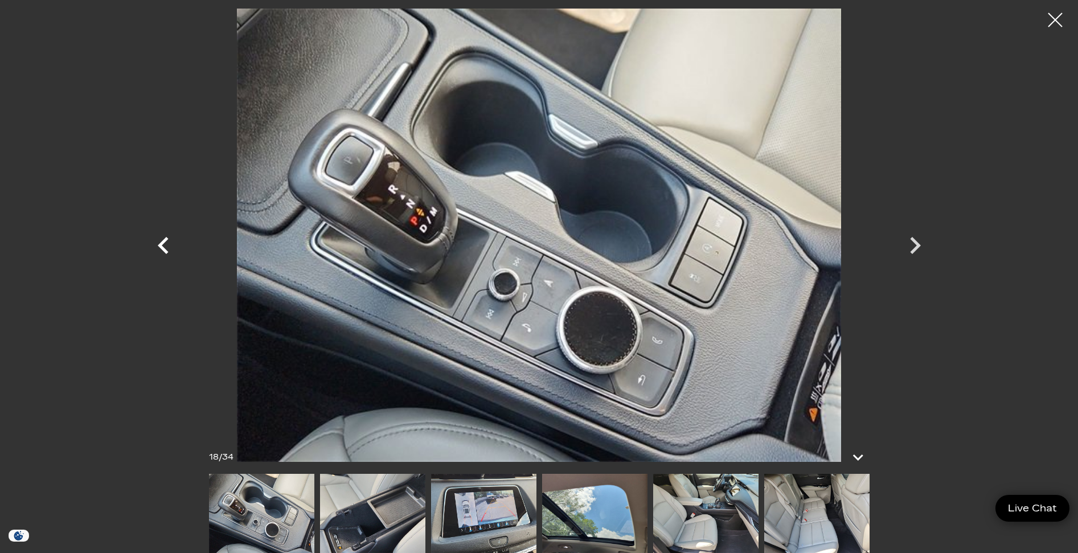
click at [164, 247] on icon "Previous" at bounding box center [163, 245] width 34 height 34
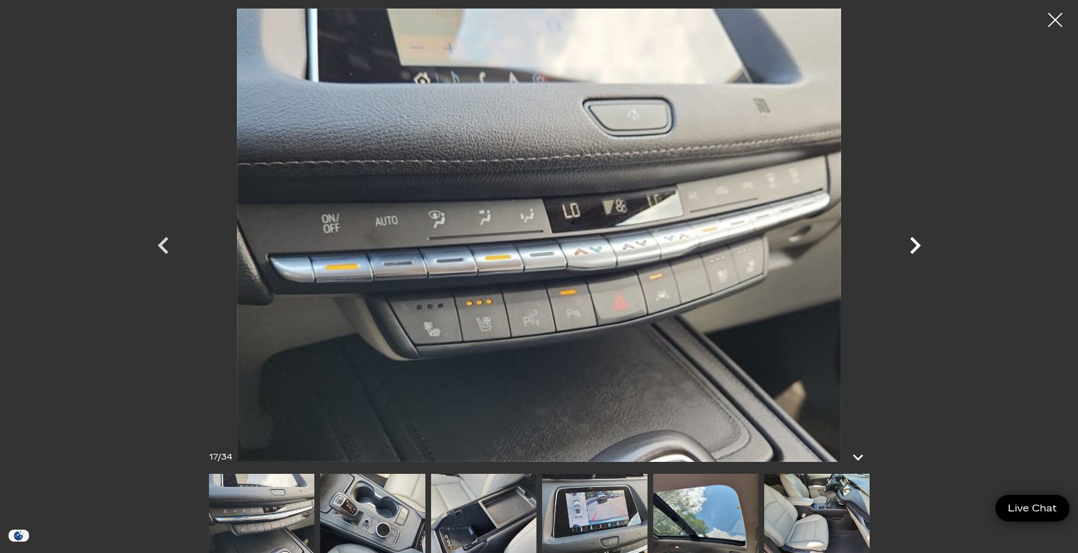
click at [917, 241] on icon "Next" at bounding box center [915, 245] width 34 height 34
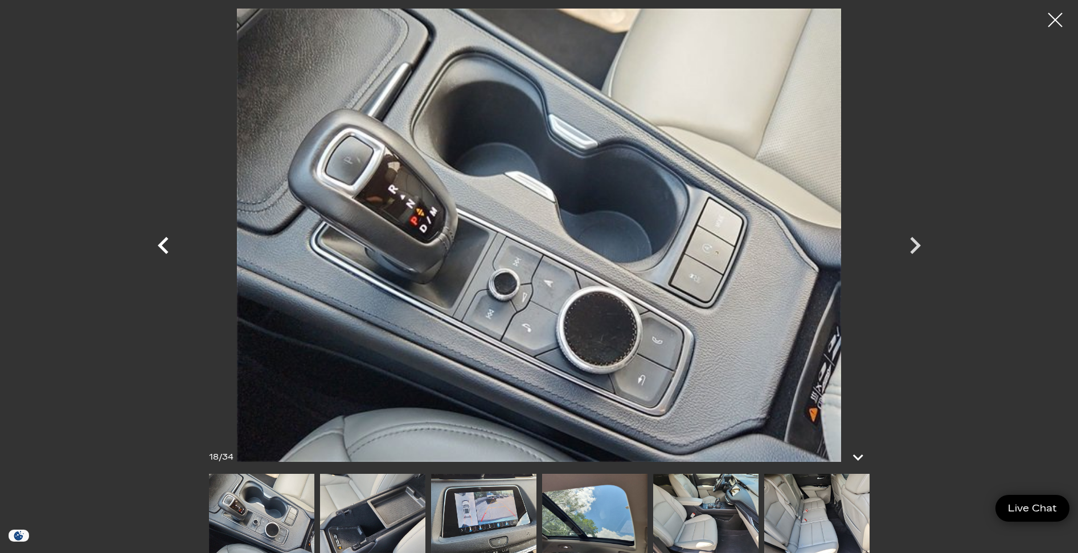
click at [167, 241] on icon "Previous" at bounding box center [163, 245] width 34 height 34
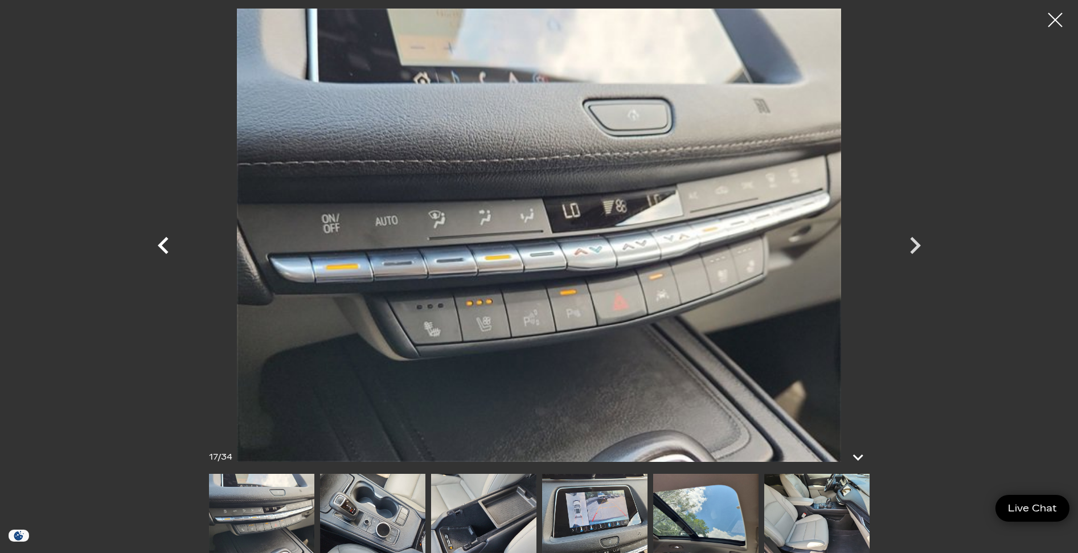
click at [166, 243] on icon "Previous" at bounding box center [163, 245] width 34 height 34
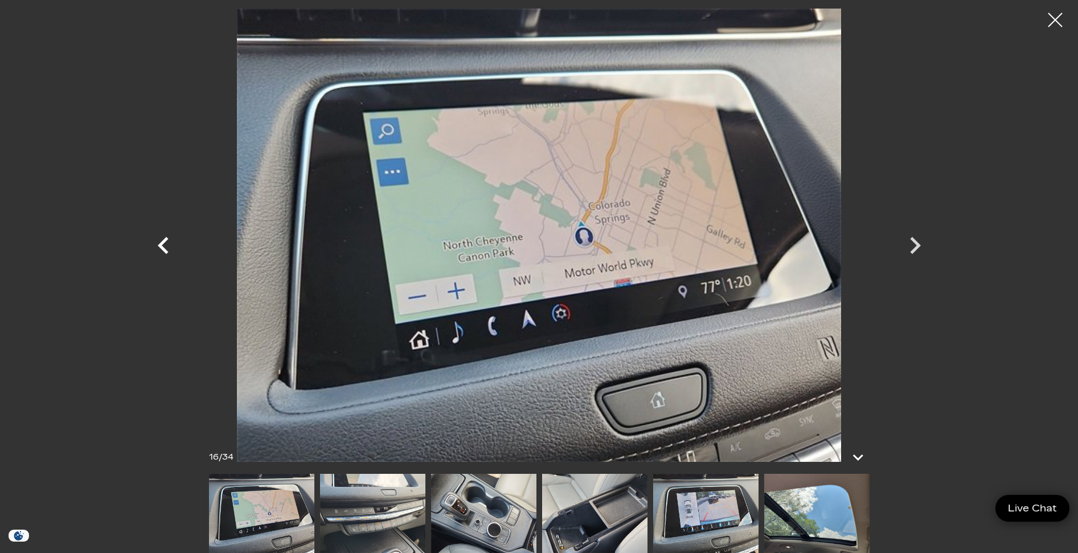
click at [166, 243] on icon "Previous" at bounding box center [163, 245] width 34 height 34
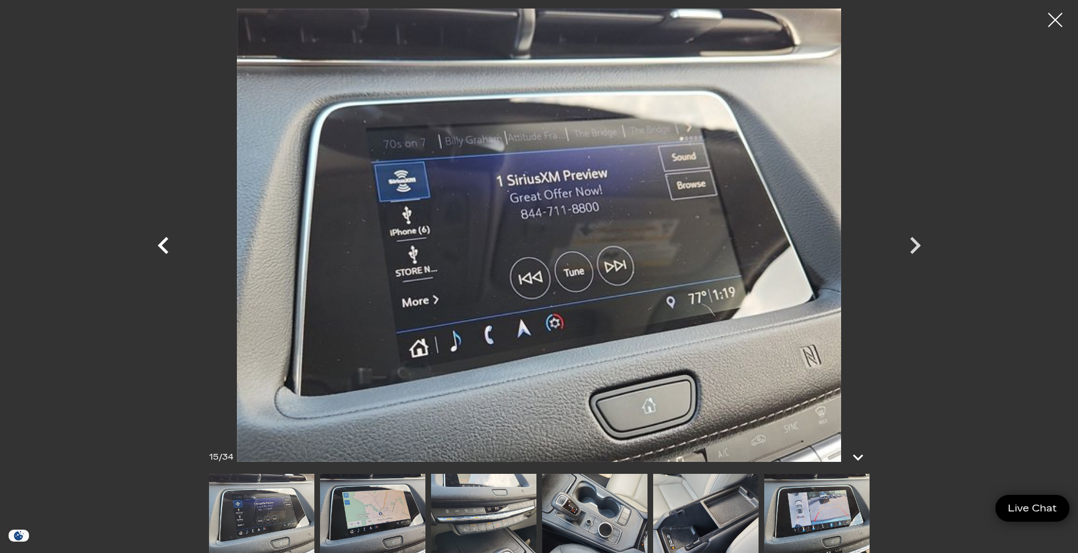
click at [166, 243] on icon "Previous" at bounding box center [163, 245] width 34 height 34
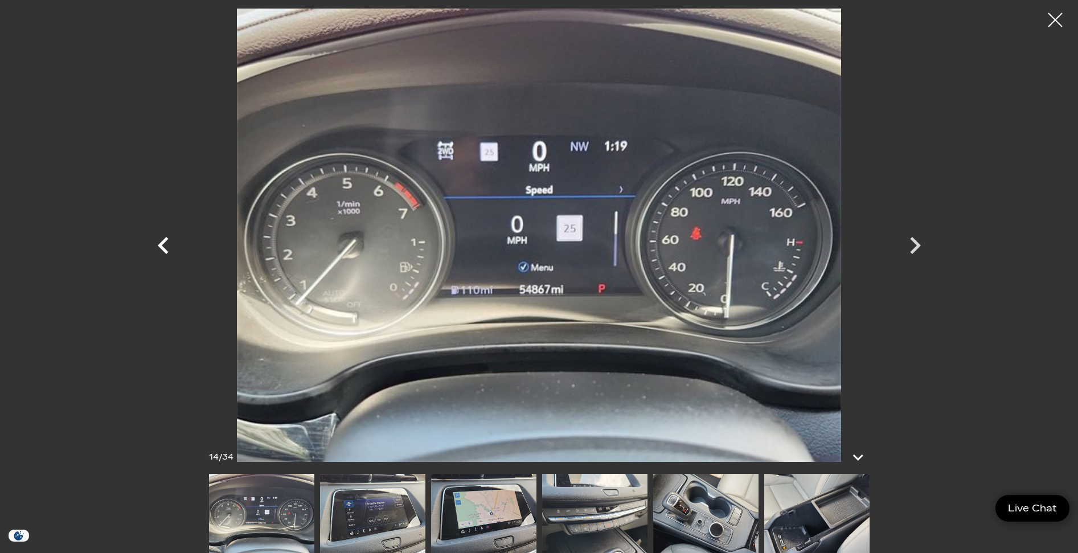
click at [166, 243] on icon "Previous" at bounding box center [163, 245] width 34 height 34
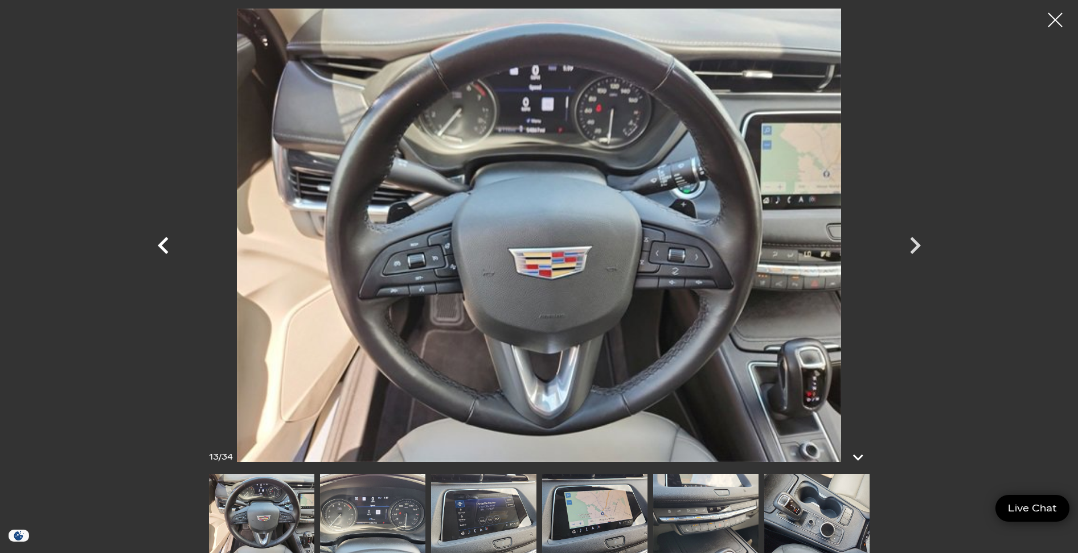
click at [166, 243] on icon "Previous" at bounding box center [163, 245] width 34 height 34
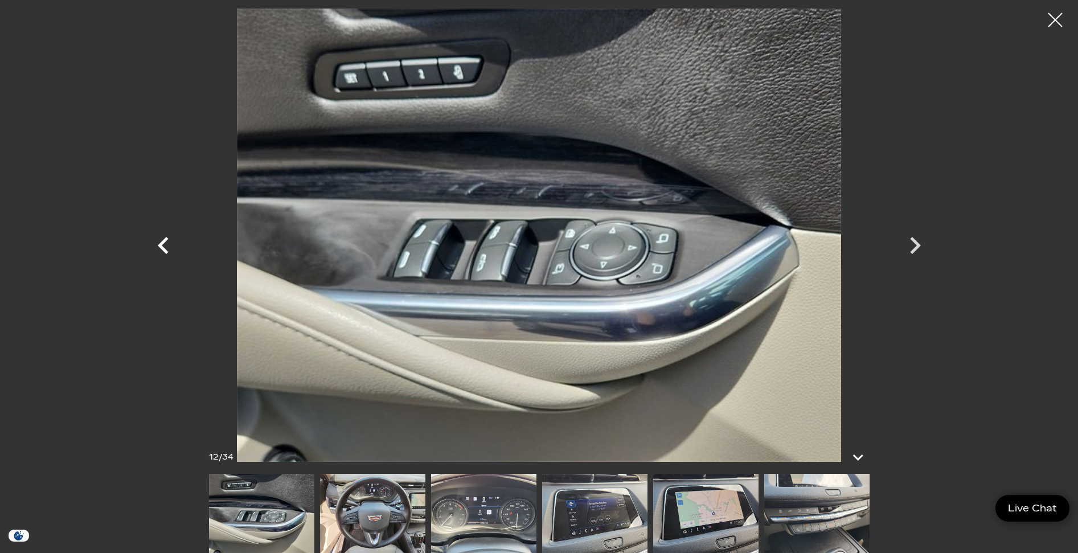
click at [166, 243] on icon "Previous" at bounding box center [163, 245] width 34 height 34
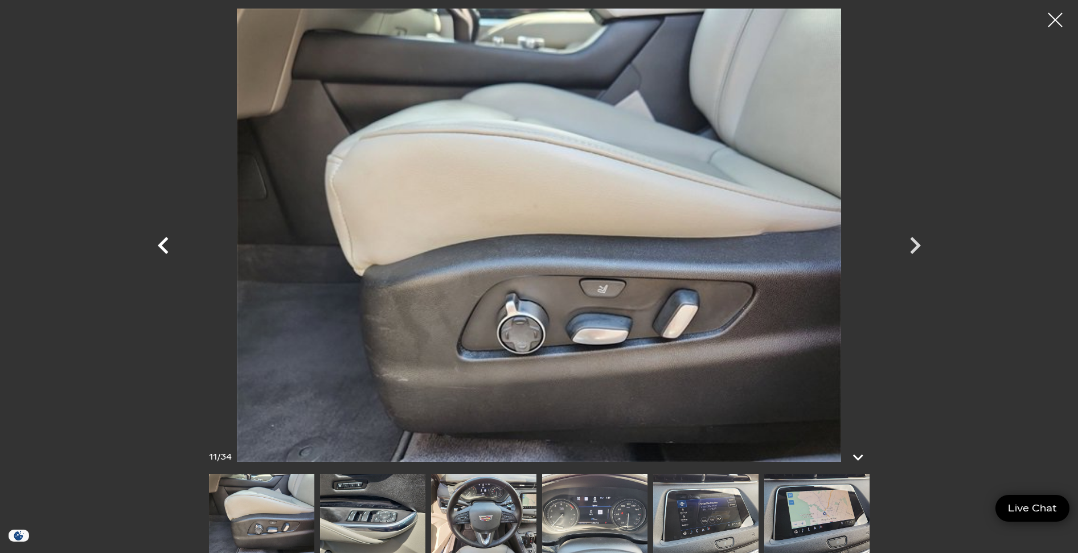
click at [166, 243] on icon "Previous" at bounding box center [163, 245] width 34 height 34
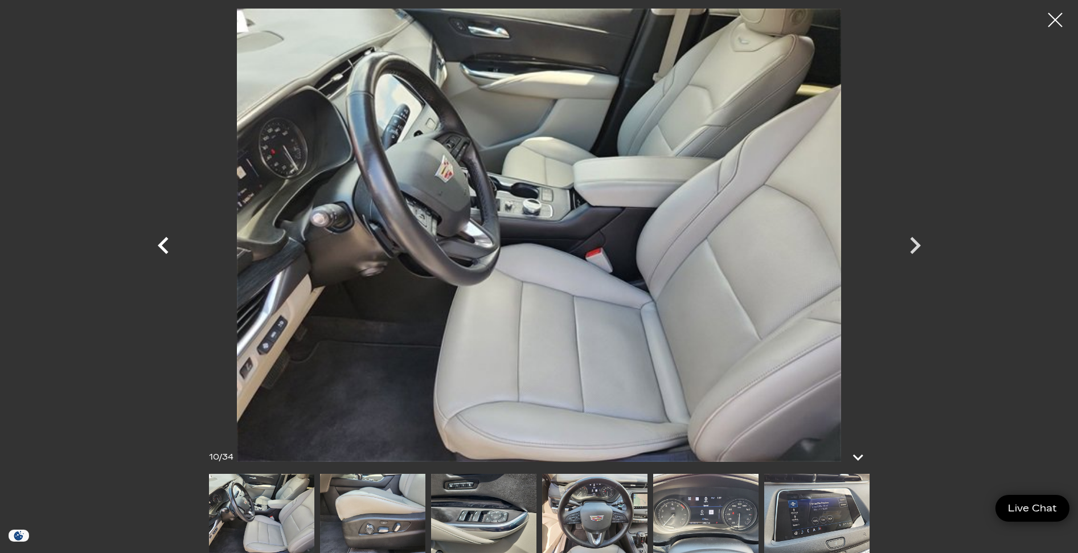
click at [166, 243] on icon "Previous" at bounding box center [163, 245] width 34 height 34
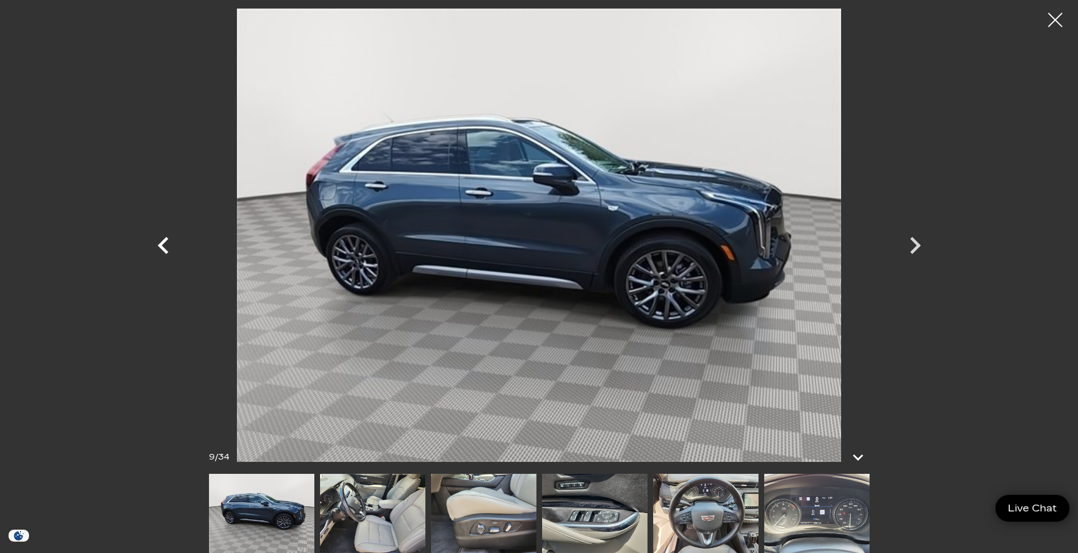
click at [166, 243] on icon "Previous" at bounding box center [163, 245] width 34 height 34
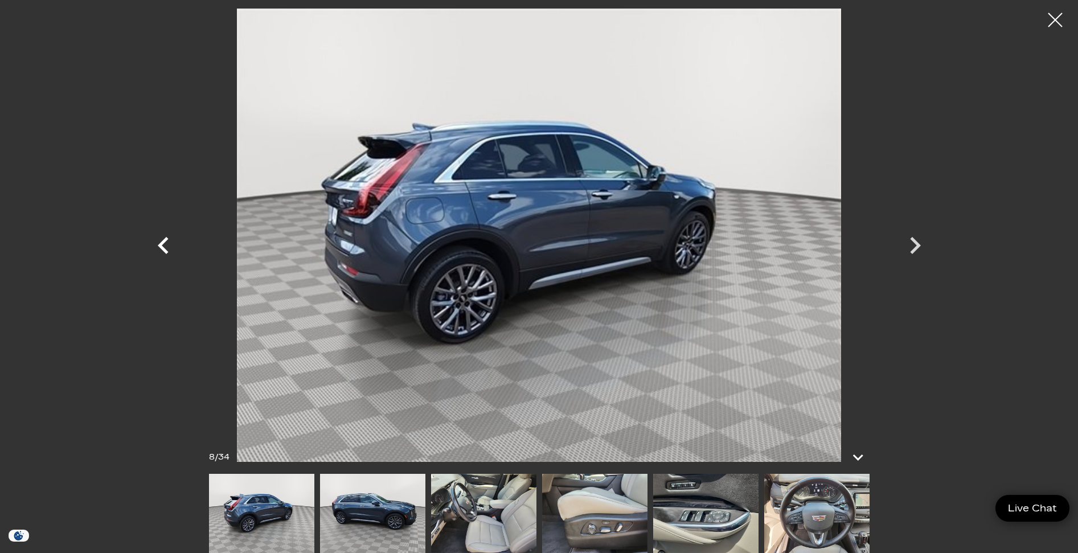
click at [166, 243] on icon "Previous" at bounding box center [163, 245] width 34 height 34
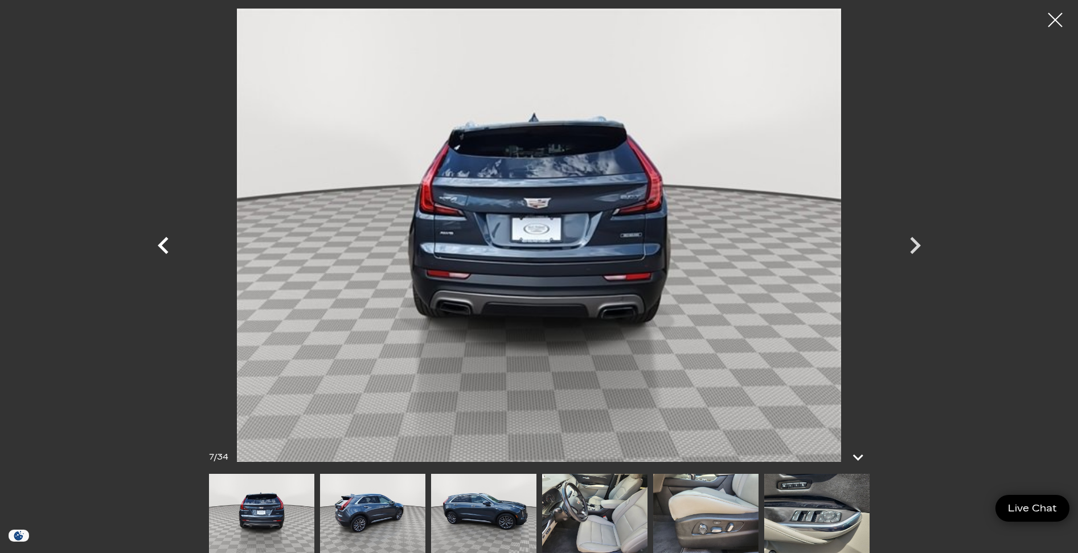
click at [162, 249] on icon "Previous" at bounding box center [163, 245] width 11 height 17
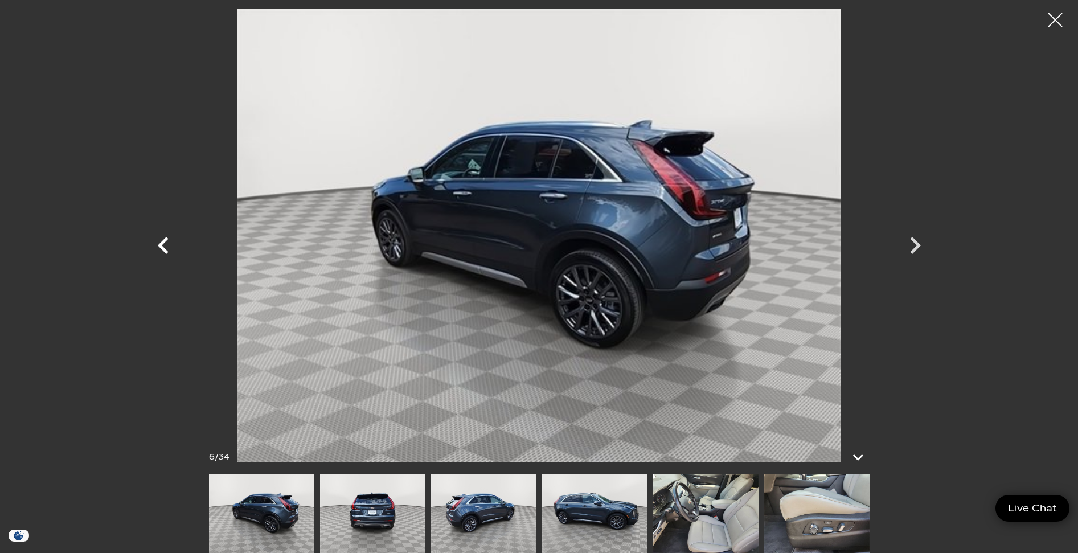
click at [157, 248] on icon "Previous" at bounding box center [163, 245] width 34 height 34
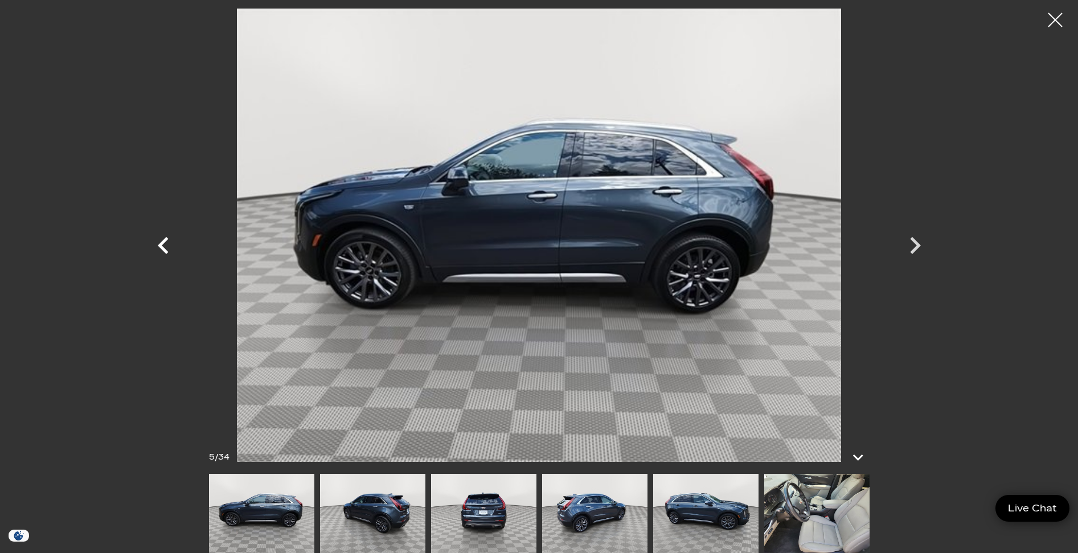
click at [159, 247] on icon "Previous" at bounding box center [163, 245] width 34 height 34
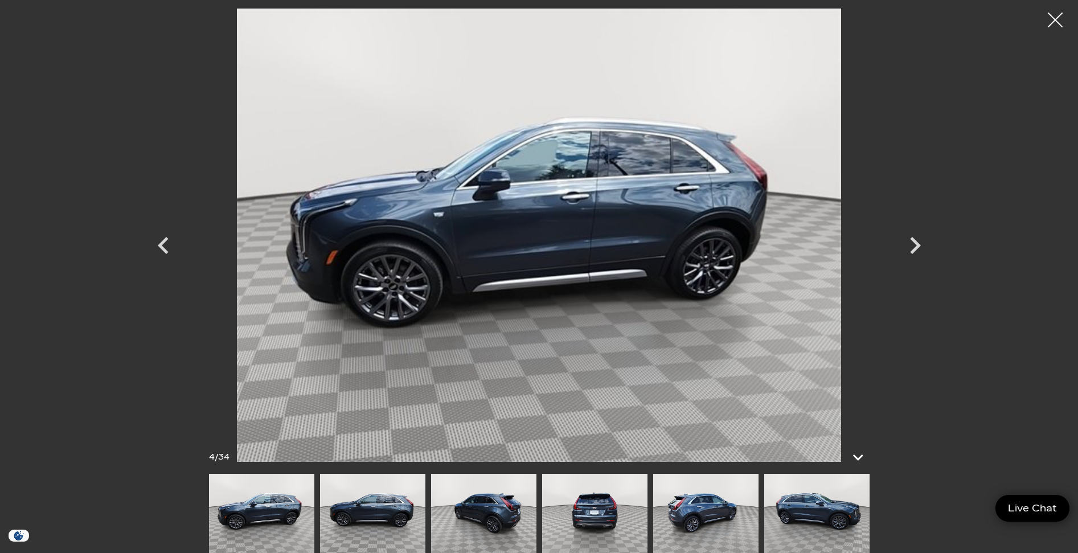
click at [1059, 20] on div at bounding box center [1056, 20] width 30 height 30
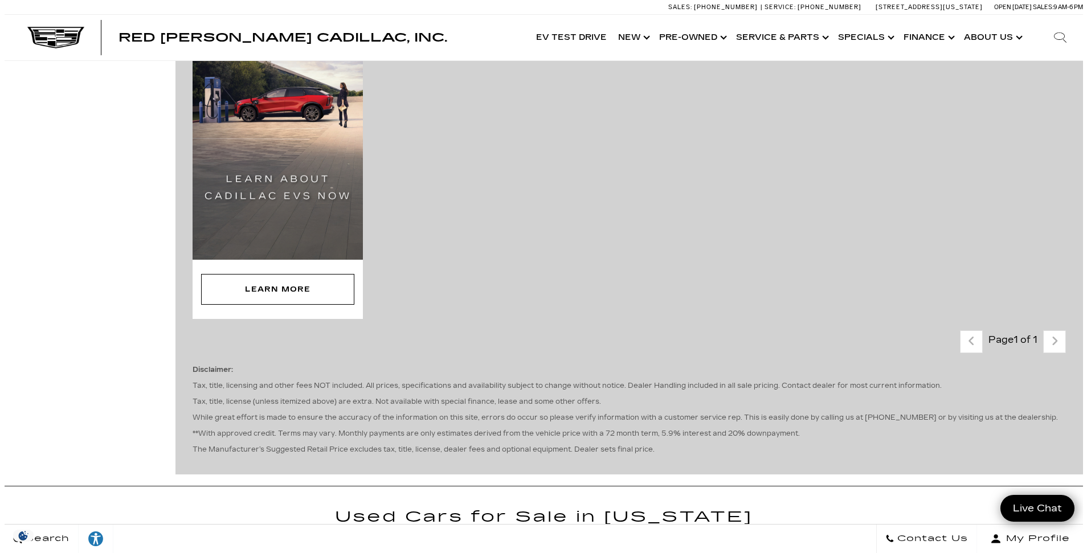
scroll to position [228, 0]
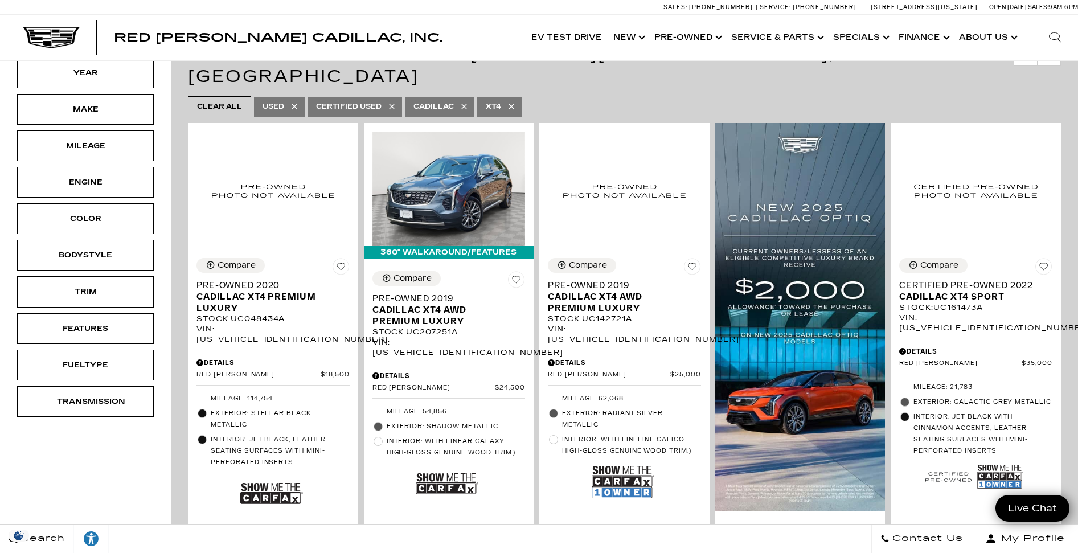
click at [99, 38] on div "Model" at bounding box center [85, 36] width 57 height 13
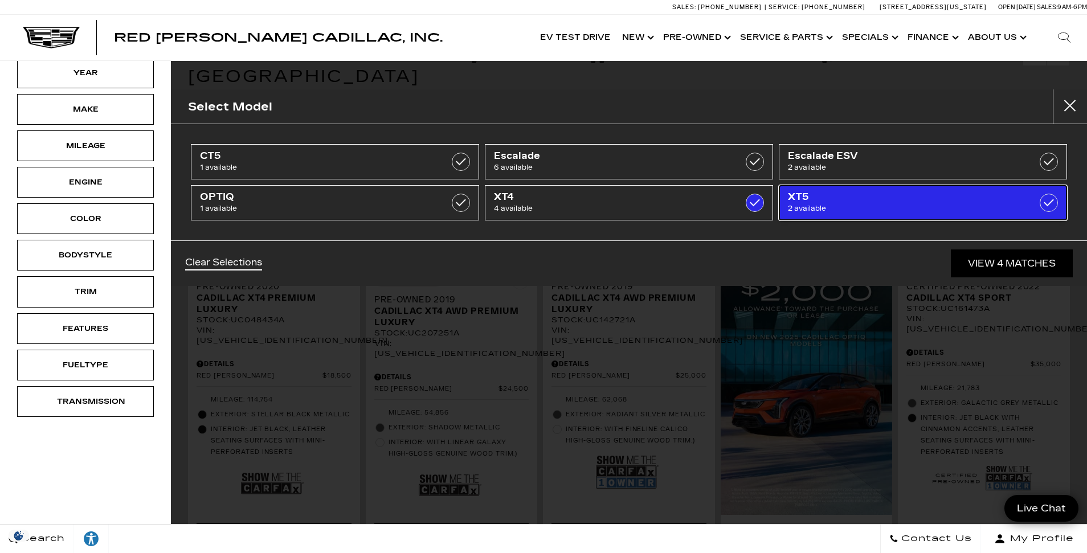
click at [1049, 203] on label at bounding box center [1049, 203] width 18 height 18
type input "$37,000"
checkbox input "true"
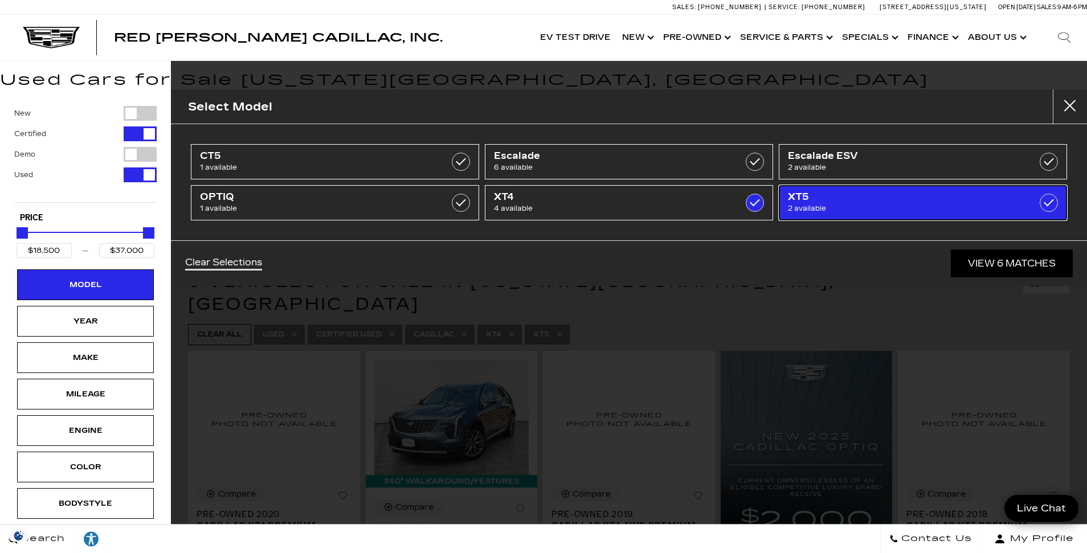
click at [1051, 202] on label at bounding box center [1049, 203] width 18 height 18
type input "$35,000"
checkbox input "false"
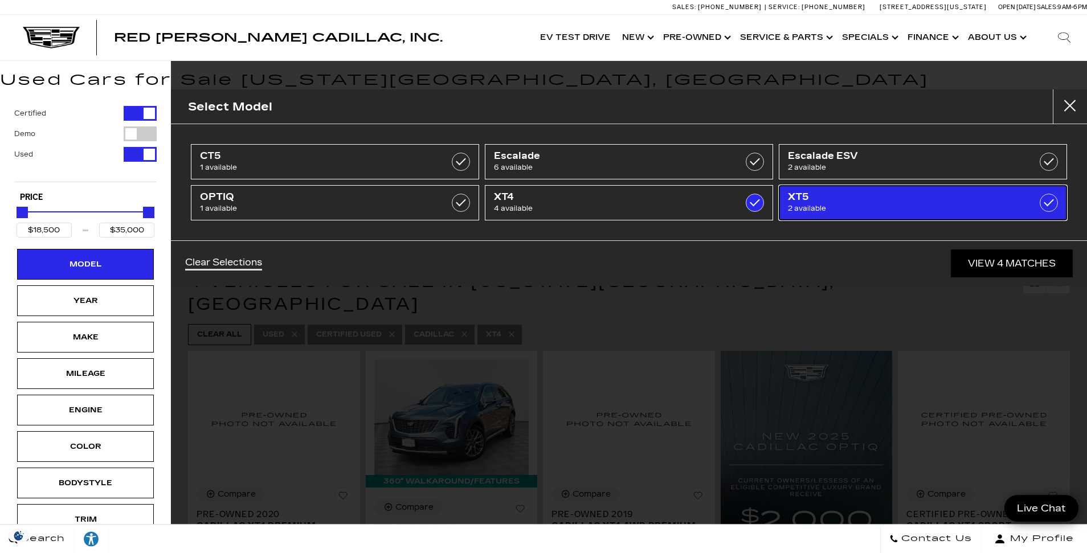
click at [872, 208] on span "2 available" at bounding box center [903, 208] width 230 height 11
type input "$37,000"
checkbox input "true"
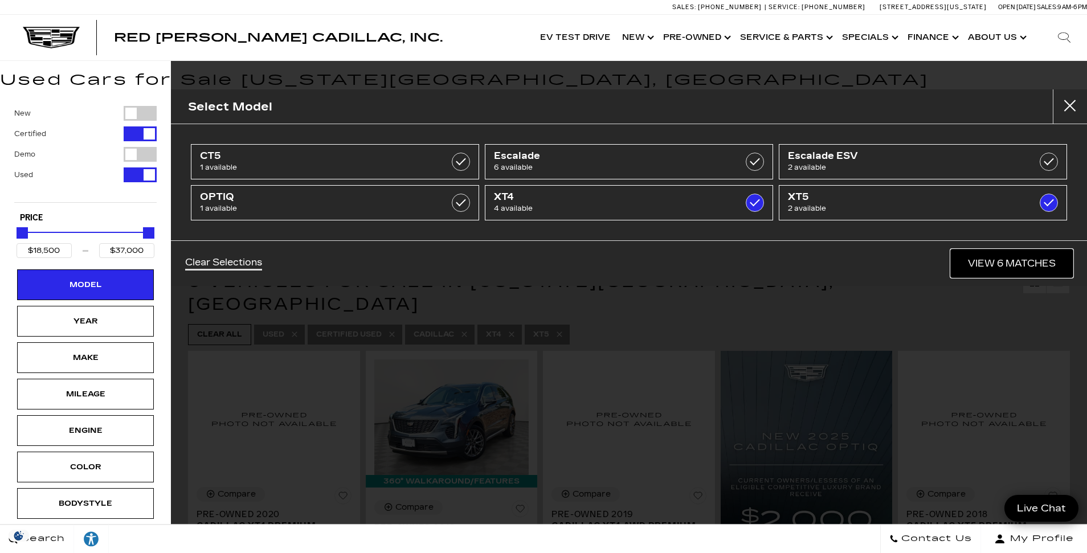
click at [998, 263] on link "View 6 Matches" at bounding box center [1012, 263] width 122 height 28
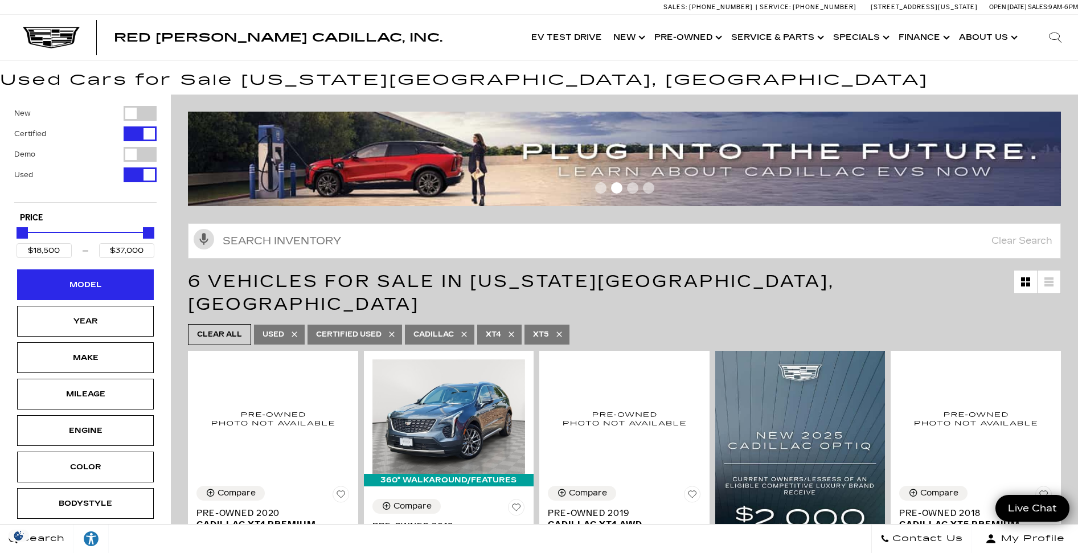
click at [100, 282] on div "Model" at bounding box center [85, 285] width 57 height 13
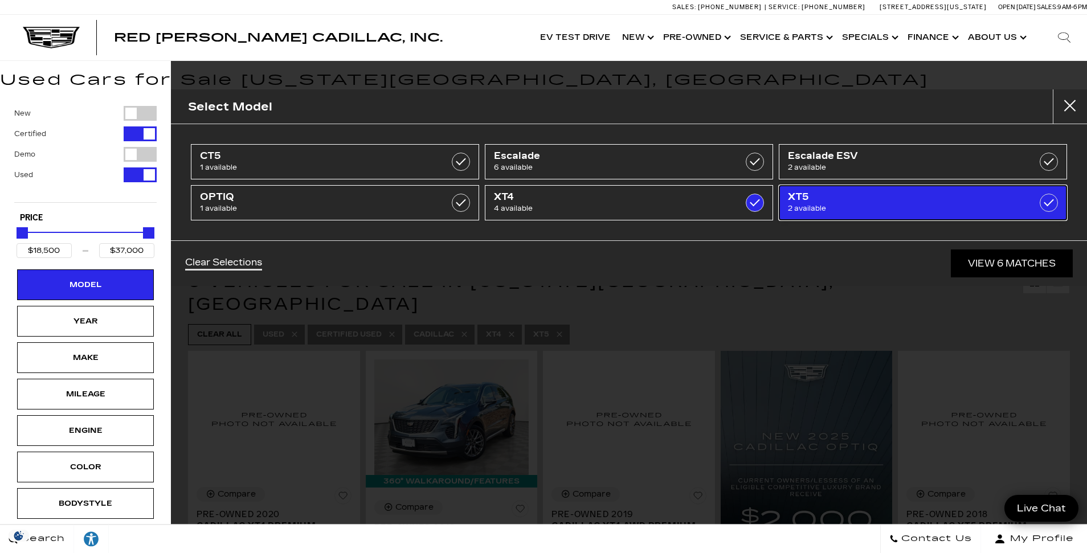
click at [1052, 201] on label at bounding box center [1049, 203] width 18 height 18
type input "$35,000"
checkbox input "false"
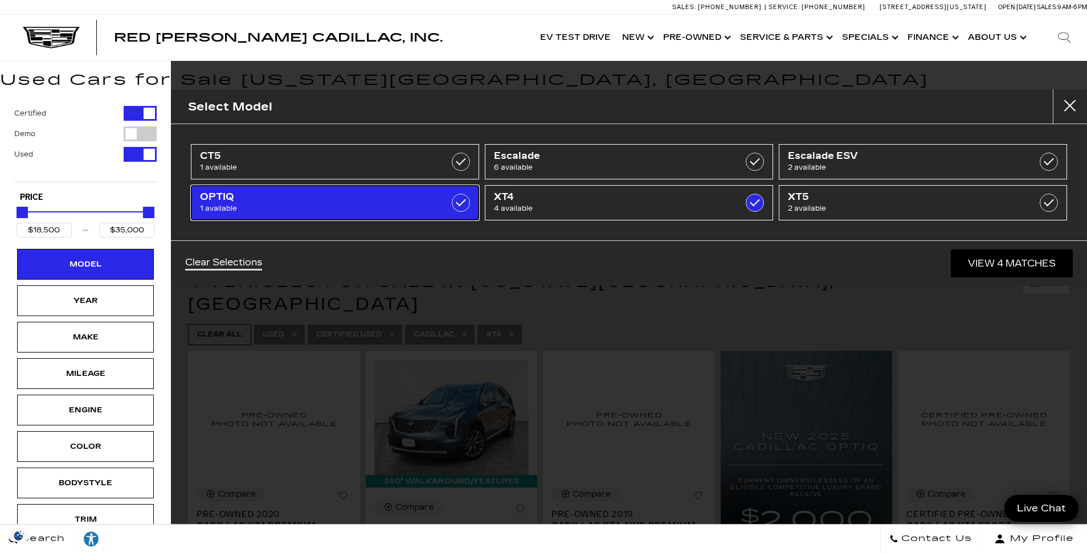
click at [308, 202] on span "OPTIQ" at bounding box center [315, 196] width 230 height 11
checkbox input "true"
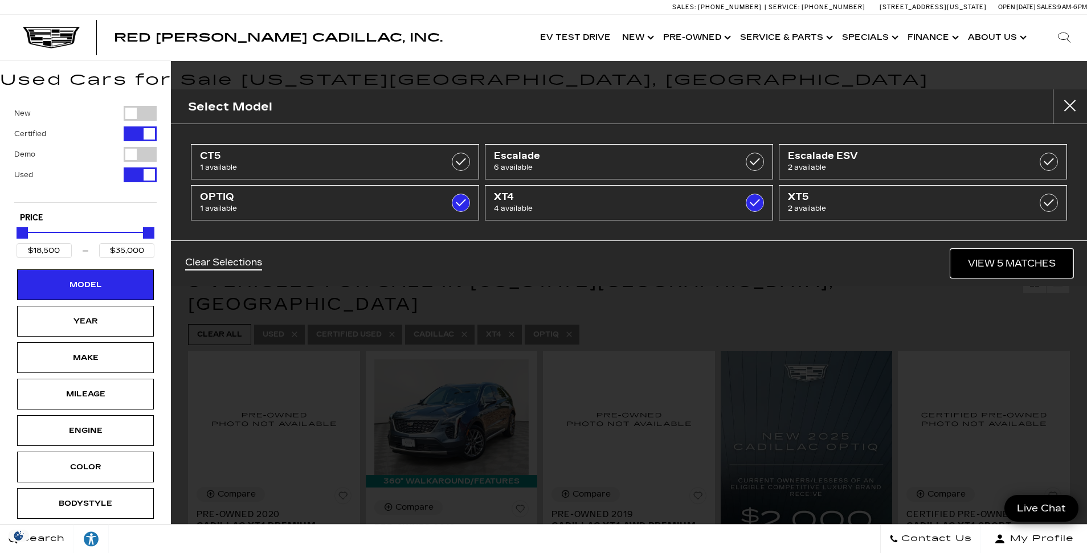
click at [987, 261] on link "View 5 Matches" at bounding box center [1012, 263] width 122 height 28
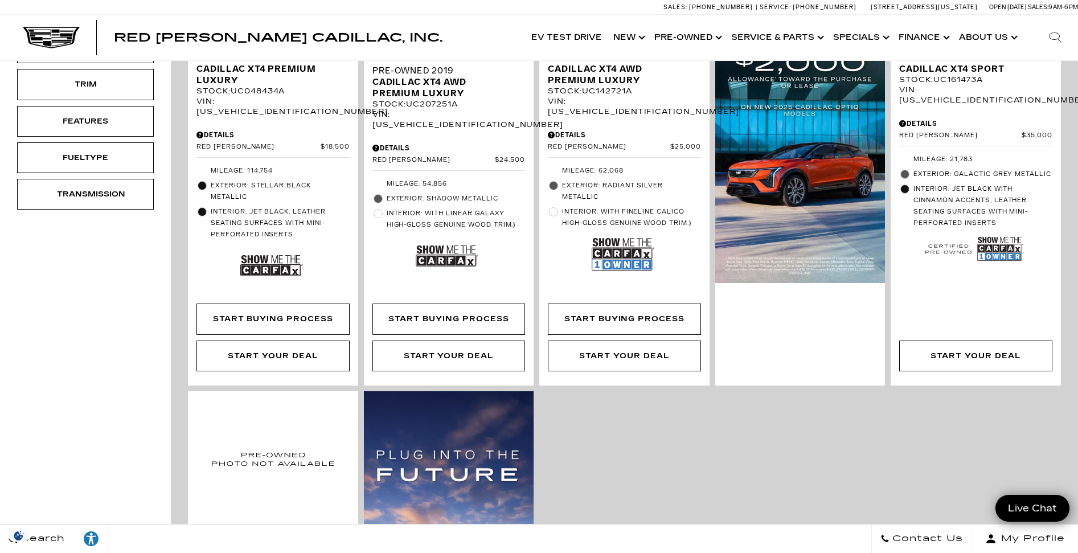
scroll to position [627, 0]
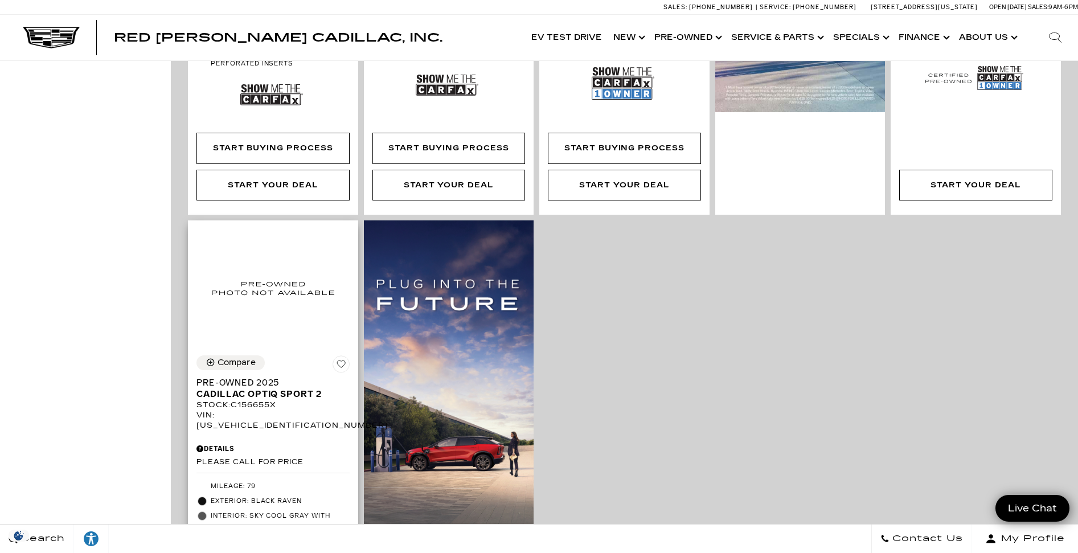
drag, startPoint x: 195, startPoint y: 354, endPoint x: 321, endPoint y: 354, distance: 125.9
click at [321, 354] on div "Compare Pre-Owned 2025 Cadillac OPTIQ Sport 2 Stock : C156655X VIN: 3GYK3GMR5SS…" at bounding box center [273, 462] width 170 height 231
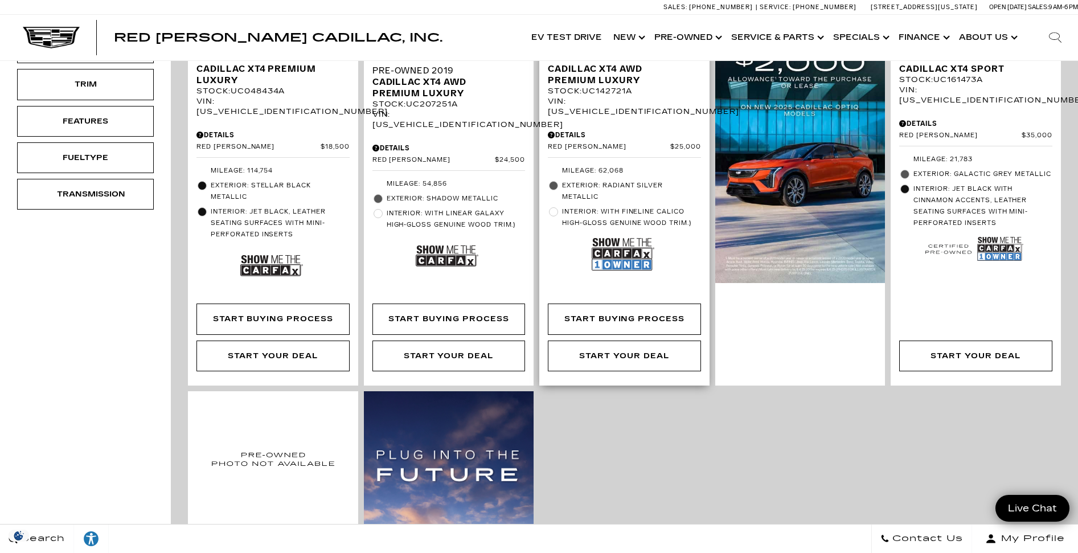
scroll to position [228, 0]
